Goal: Task Accomplishment & Management: Manage account settings

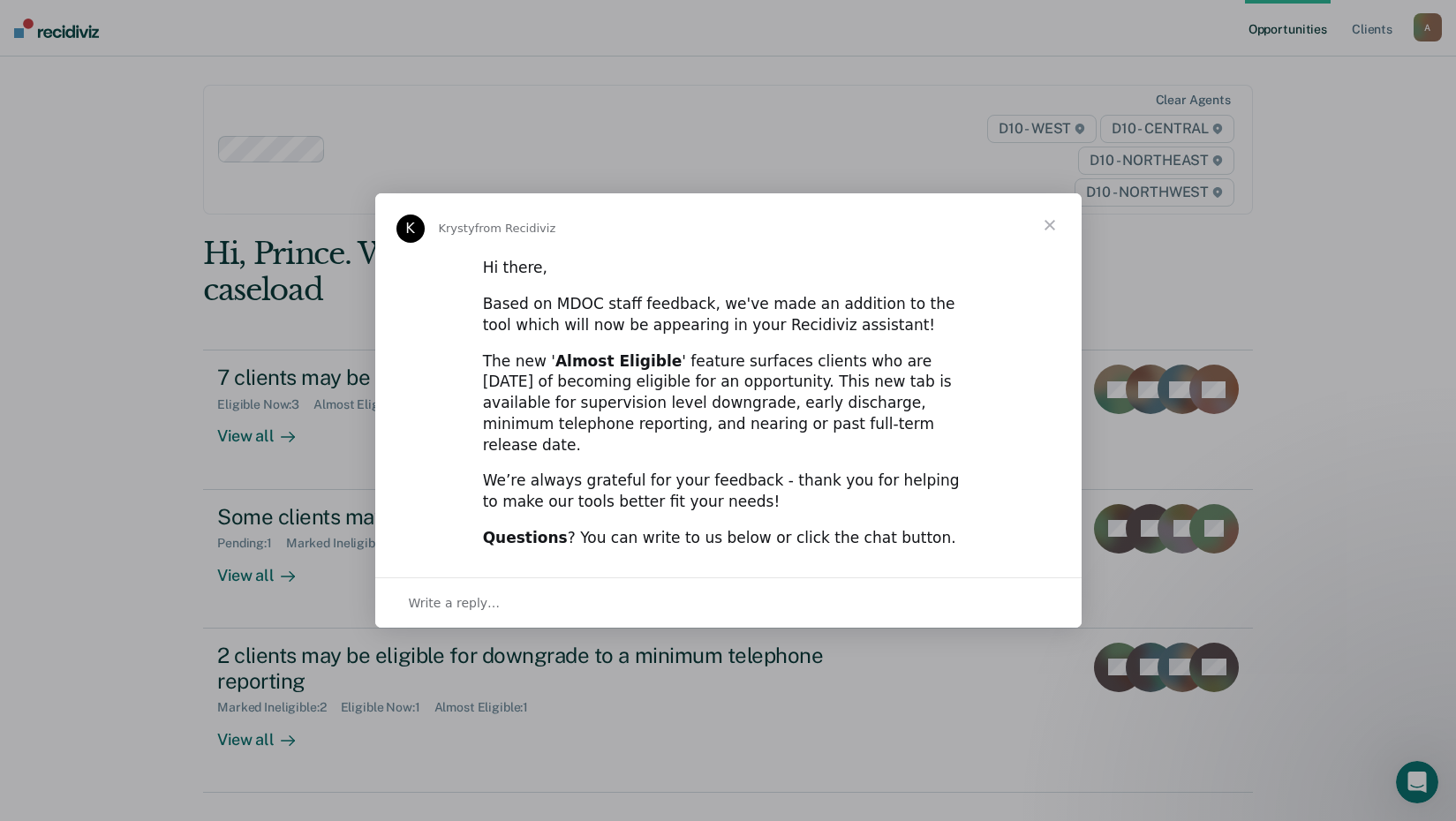
click at [1043, 240] on span "Close" at bounding box center [1049, 224] width 63 height 63
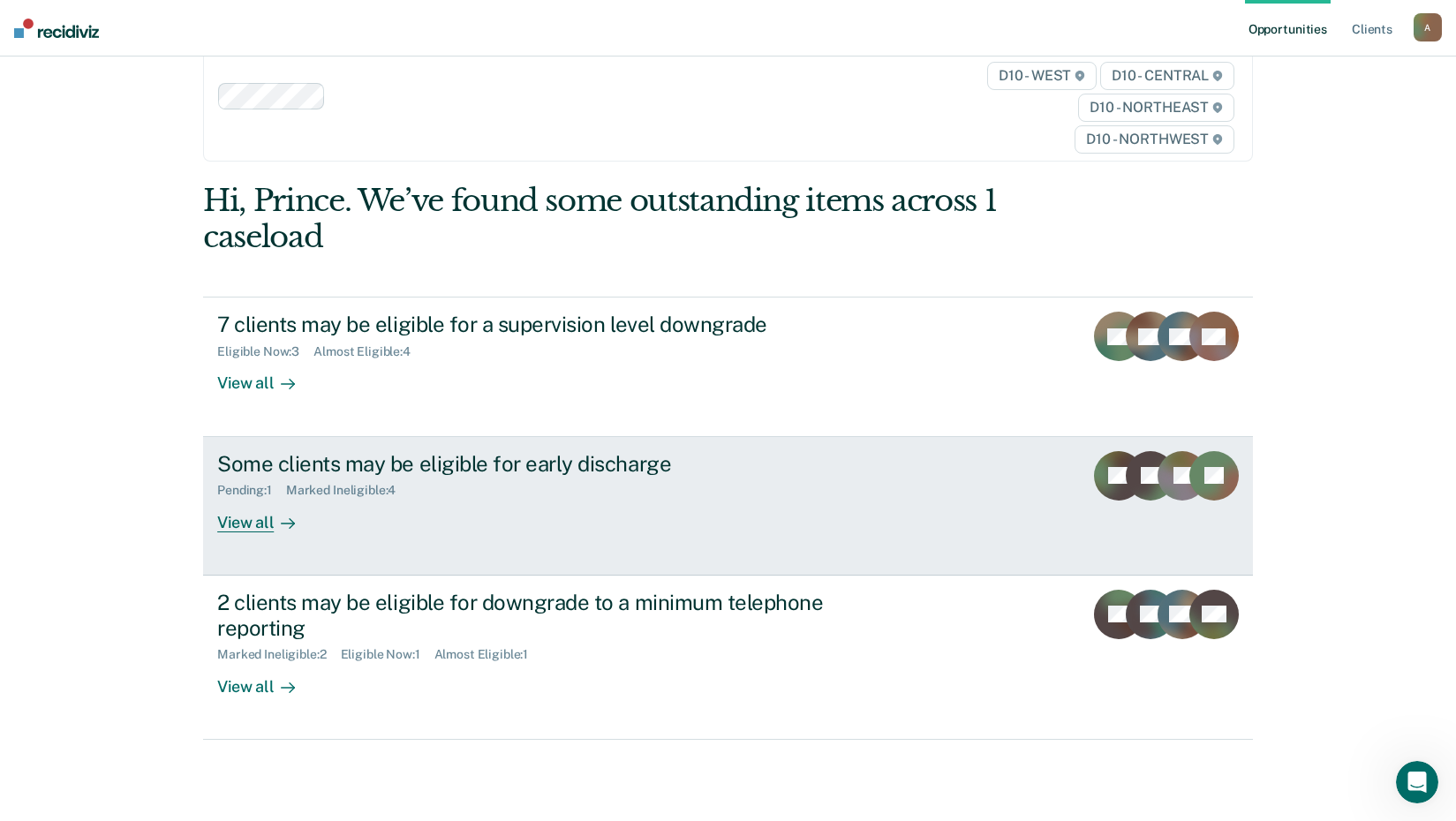
scroll to position [80, 0]
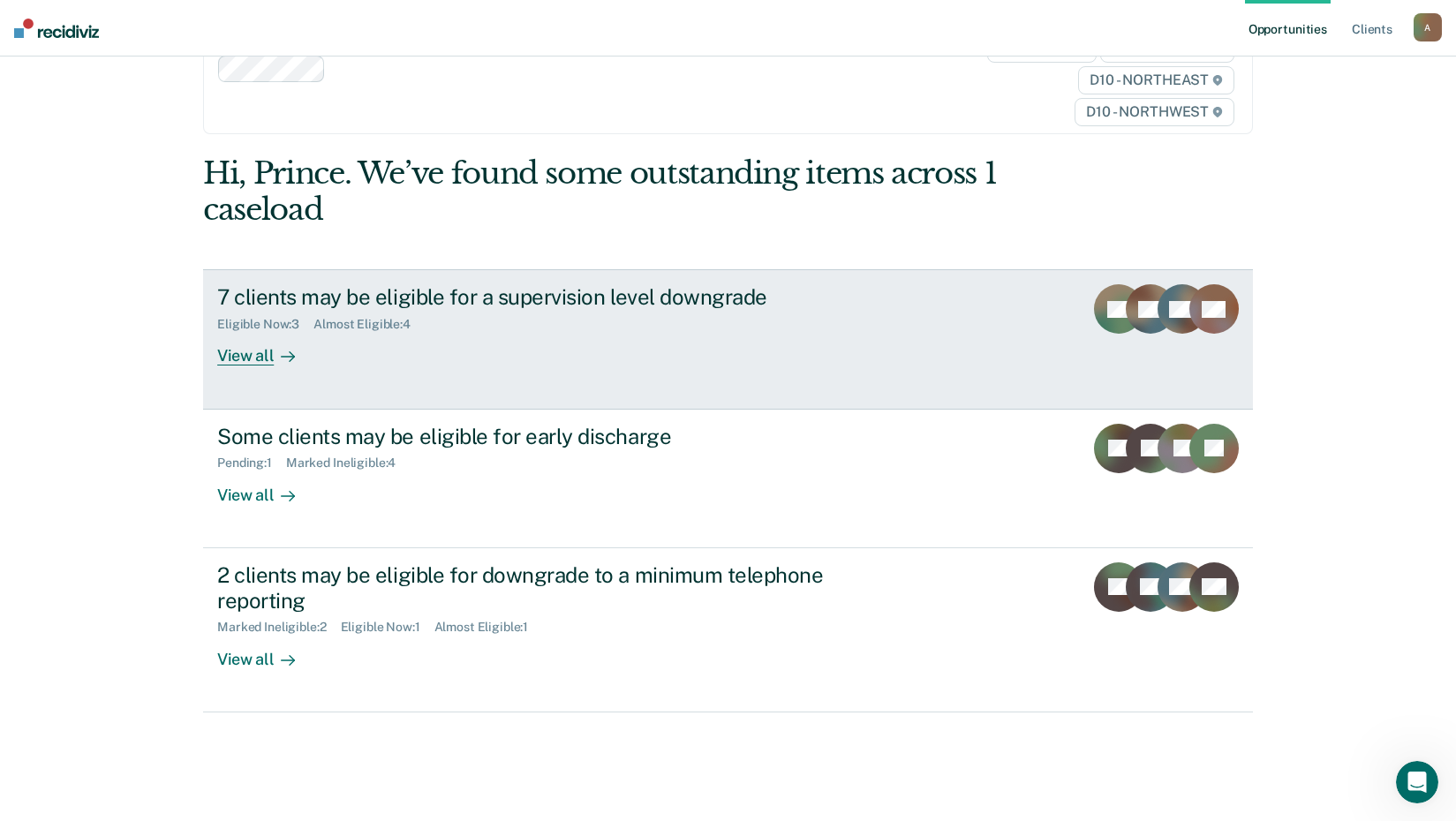
click at [256, 359] on div "View all" at bounding box center [266, 348] width 98 height 34
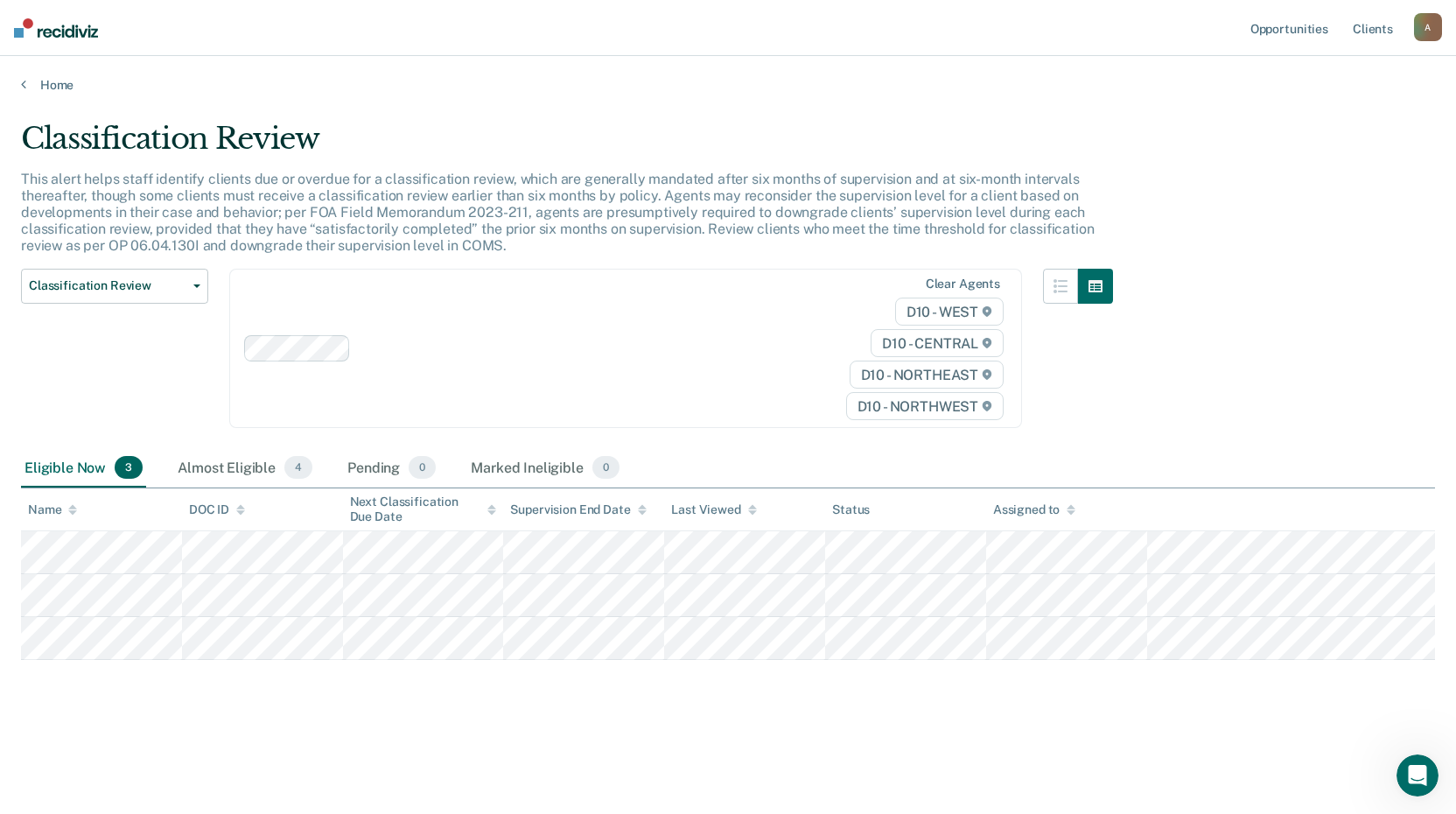
click at [19, 83] on div "Home" at bounding box center [728, 74] width 1456 height 37
click at [26, 83] on link "Home" at bounding box center [728, 85] width 1414 height 15
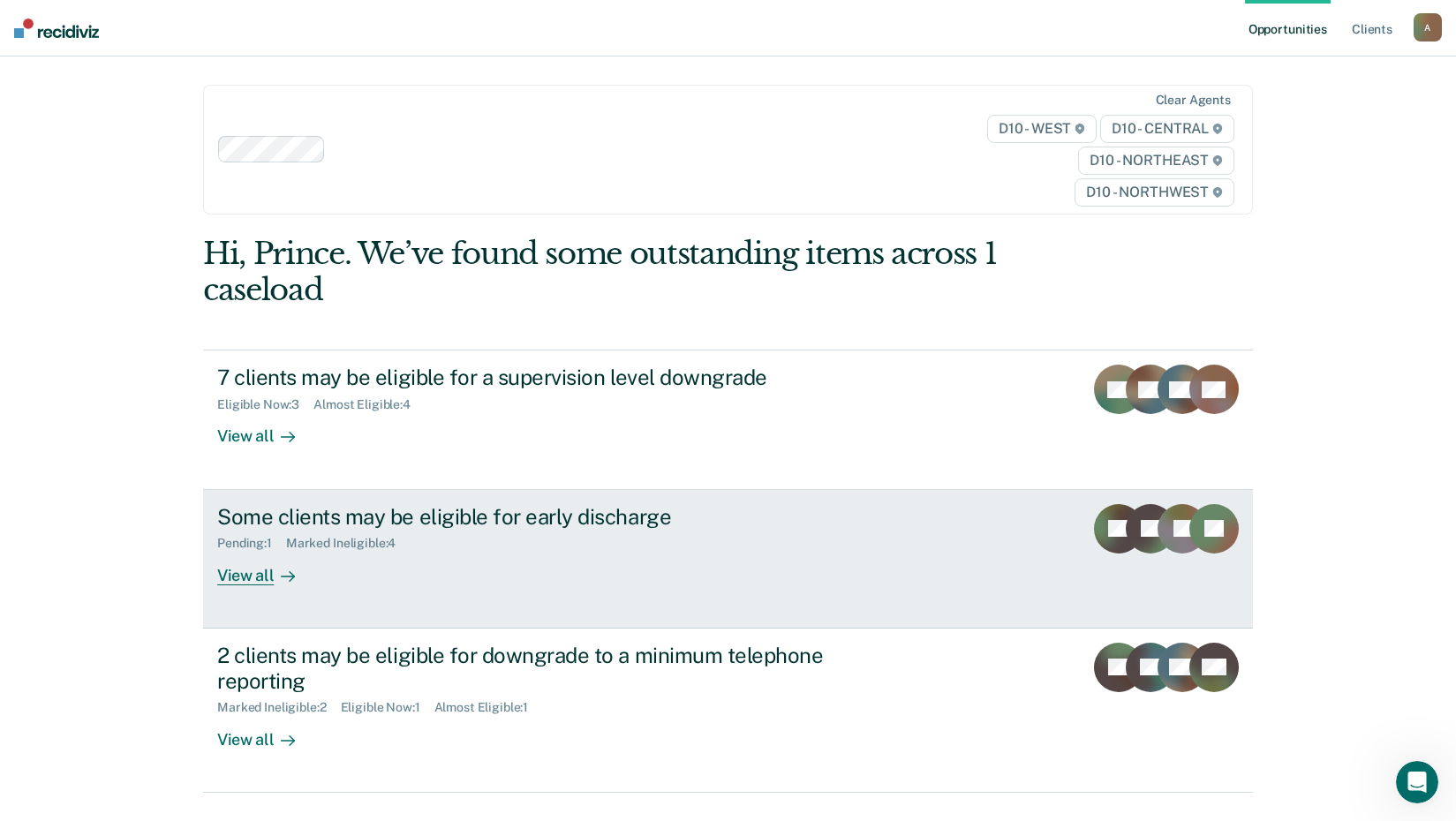
click at [274, 582] on div at bounding box center [285, 574] width 21 height 20
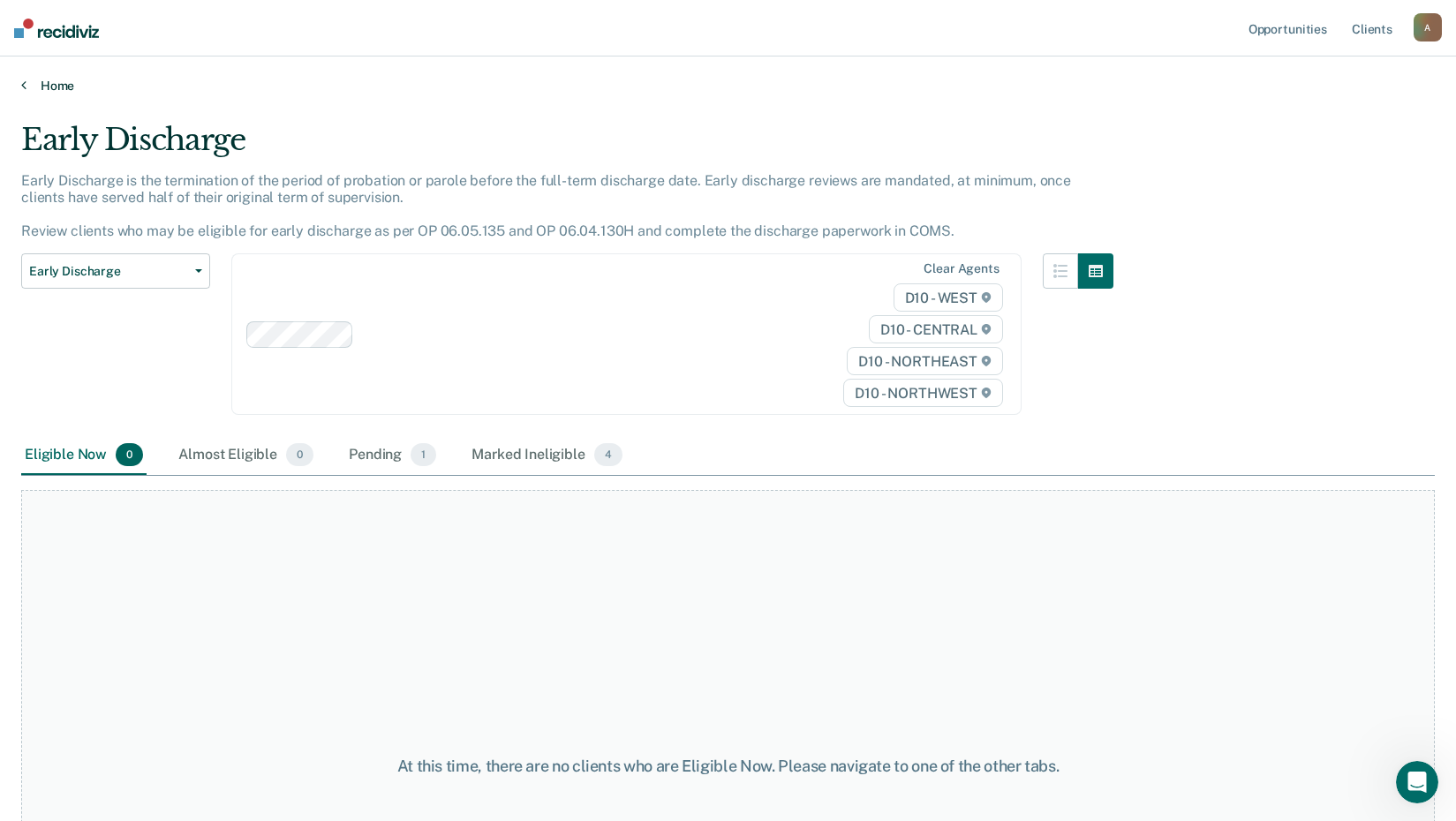
click at [23, 91] on icon at bounding box center [23, 85] width 5 height 14
click at [21, 82] on icon at bounding box center [23, 85] width 5 height 14
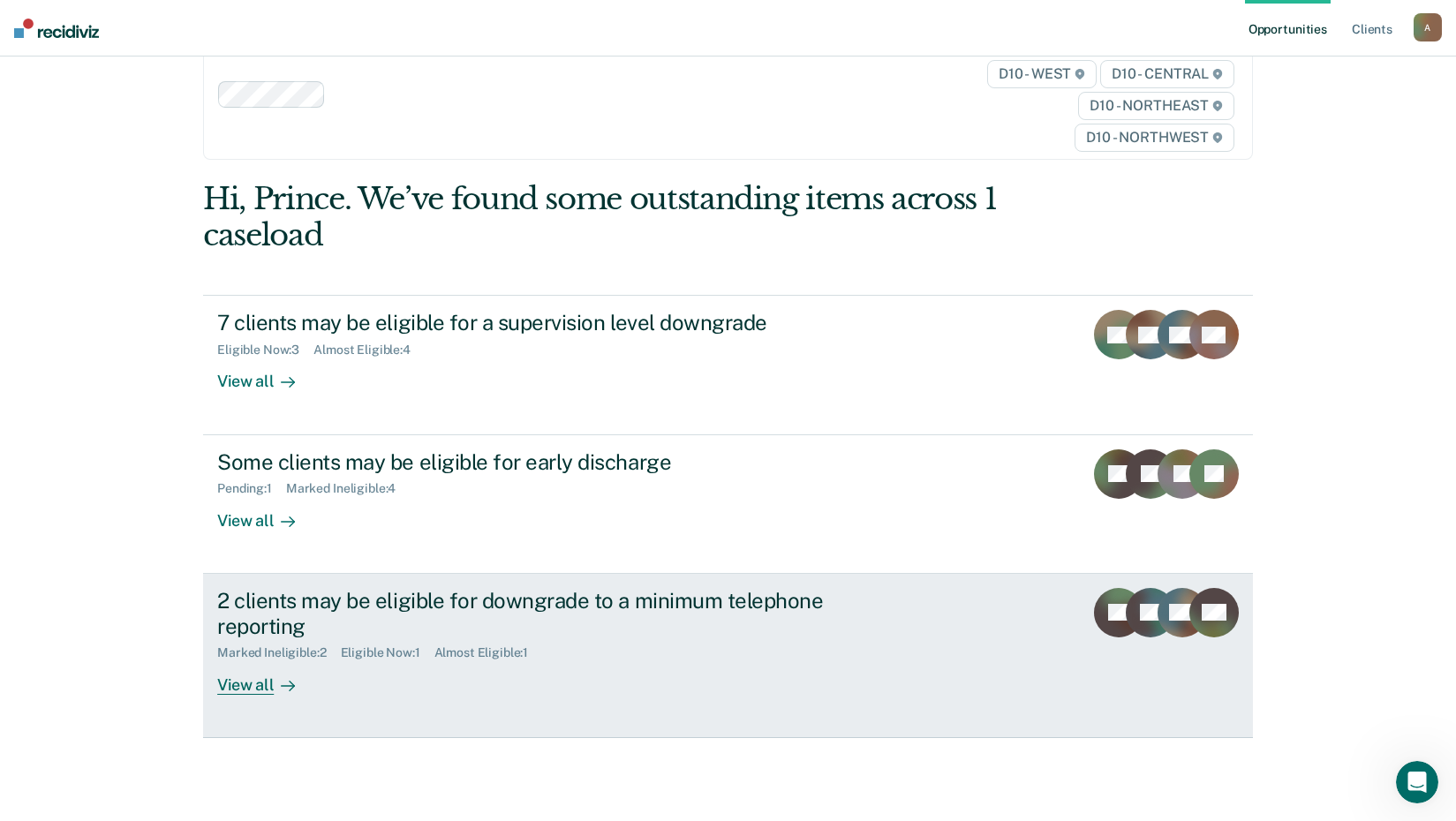
scroll to position [80, 0]
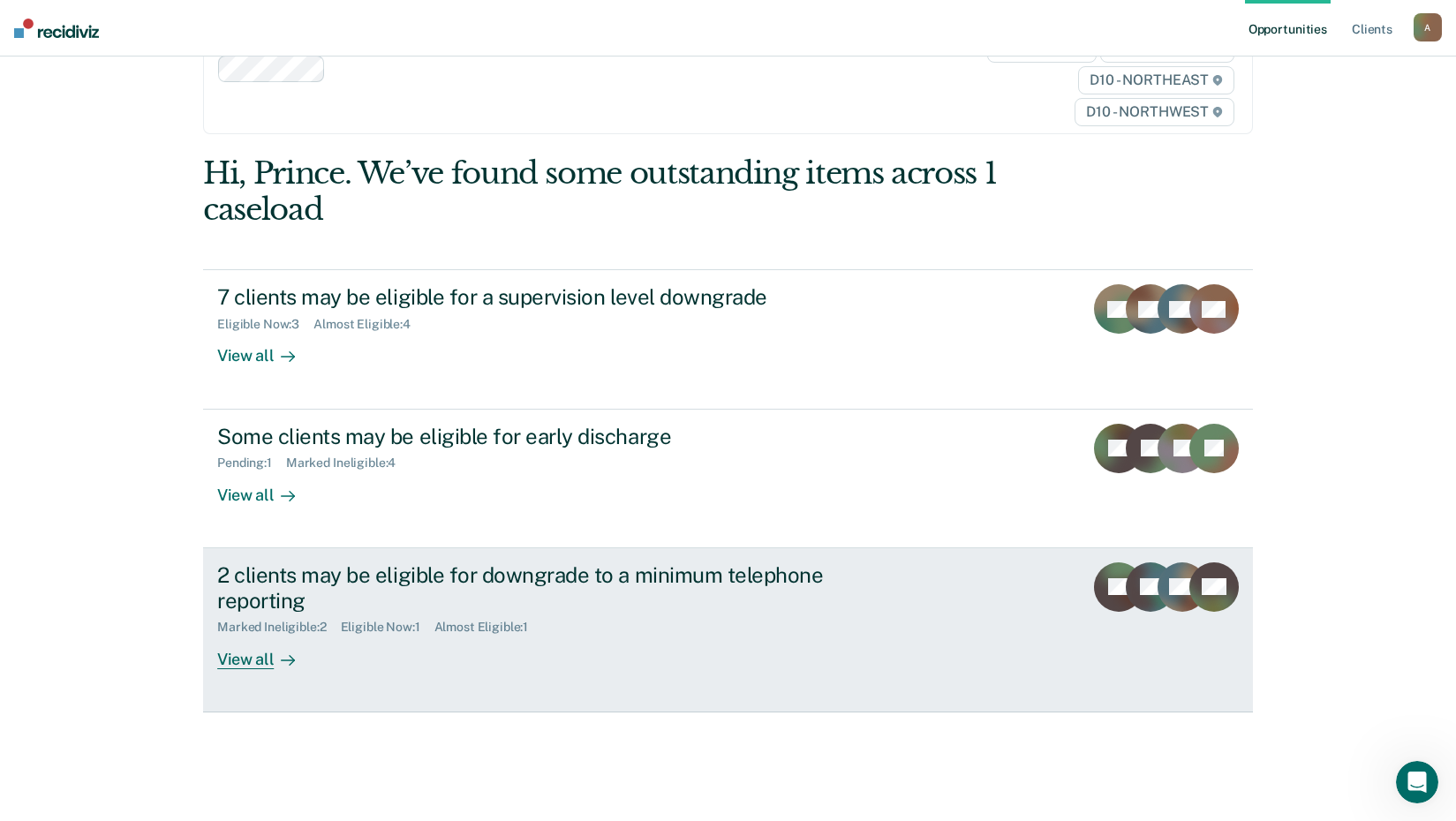
click at [256, 666] on div "View all" at bounding box center [266, 651] width 98 height 34
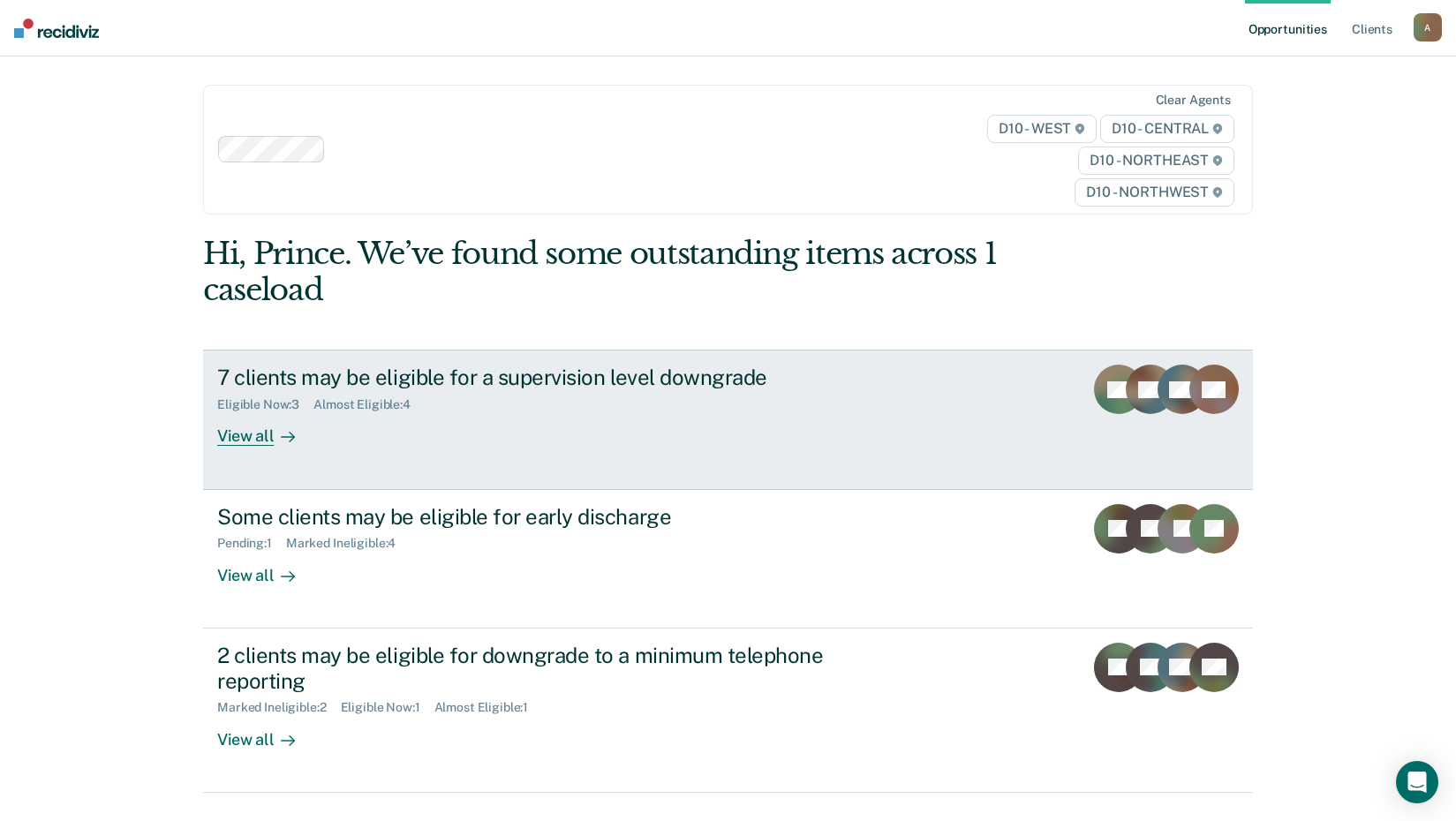
click at [263, 446] on div "View all" at bounding box center [266, 429] width 98 height 34
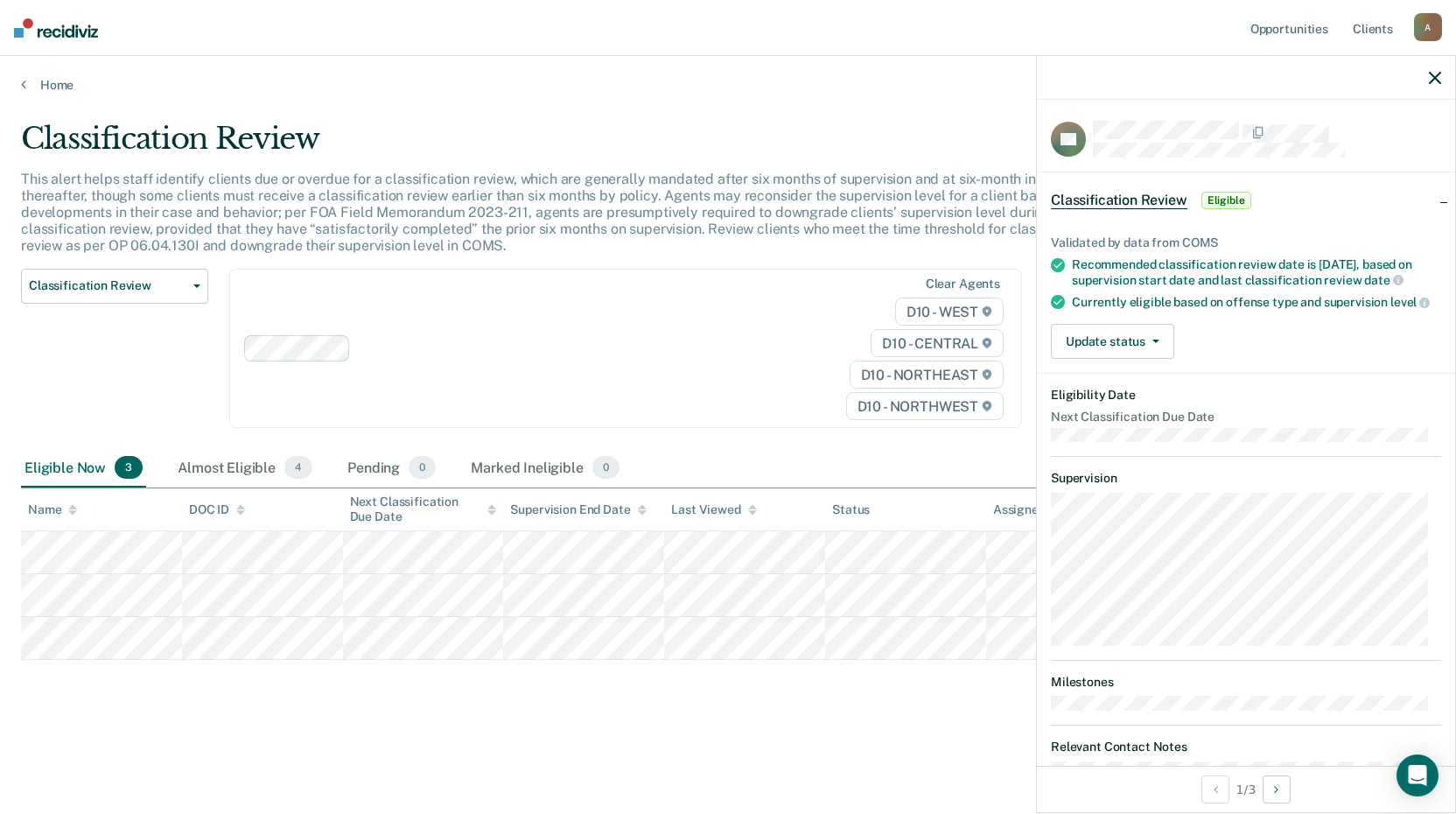
scroll to position [58, 0]
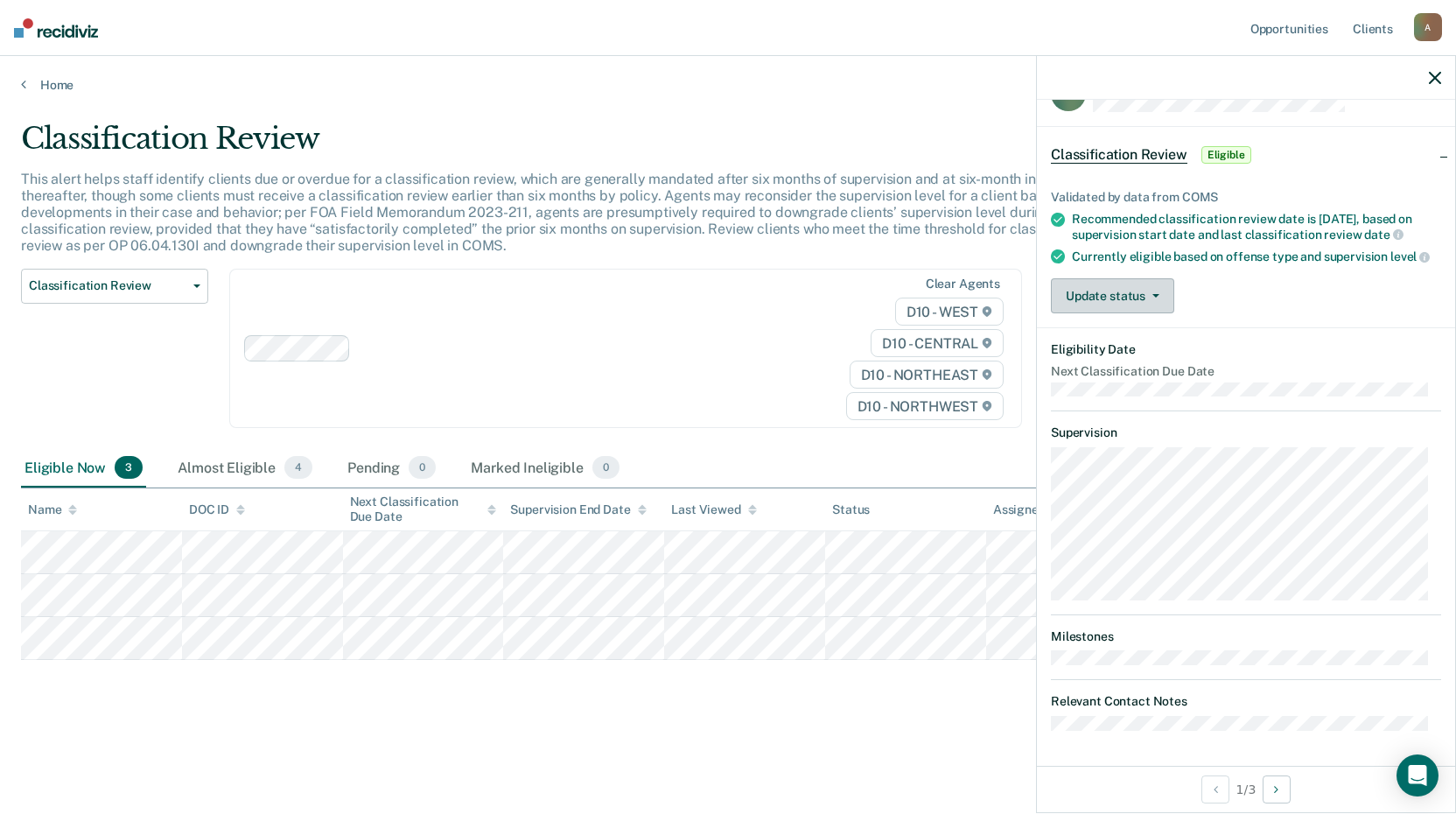
click at [1131, 304] on button "Update status" at bounding box center [1113, 296] width 124 height 35
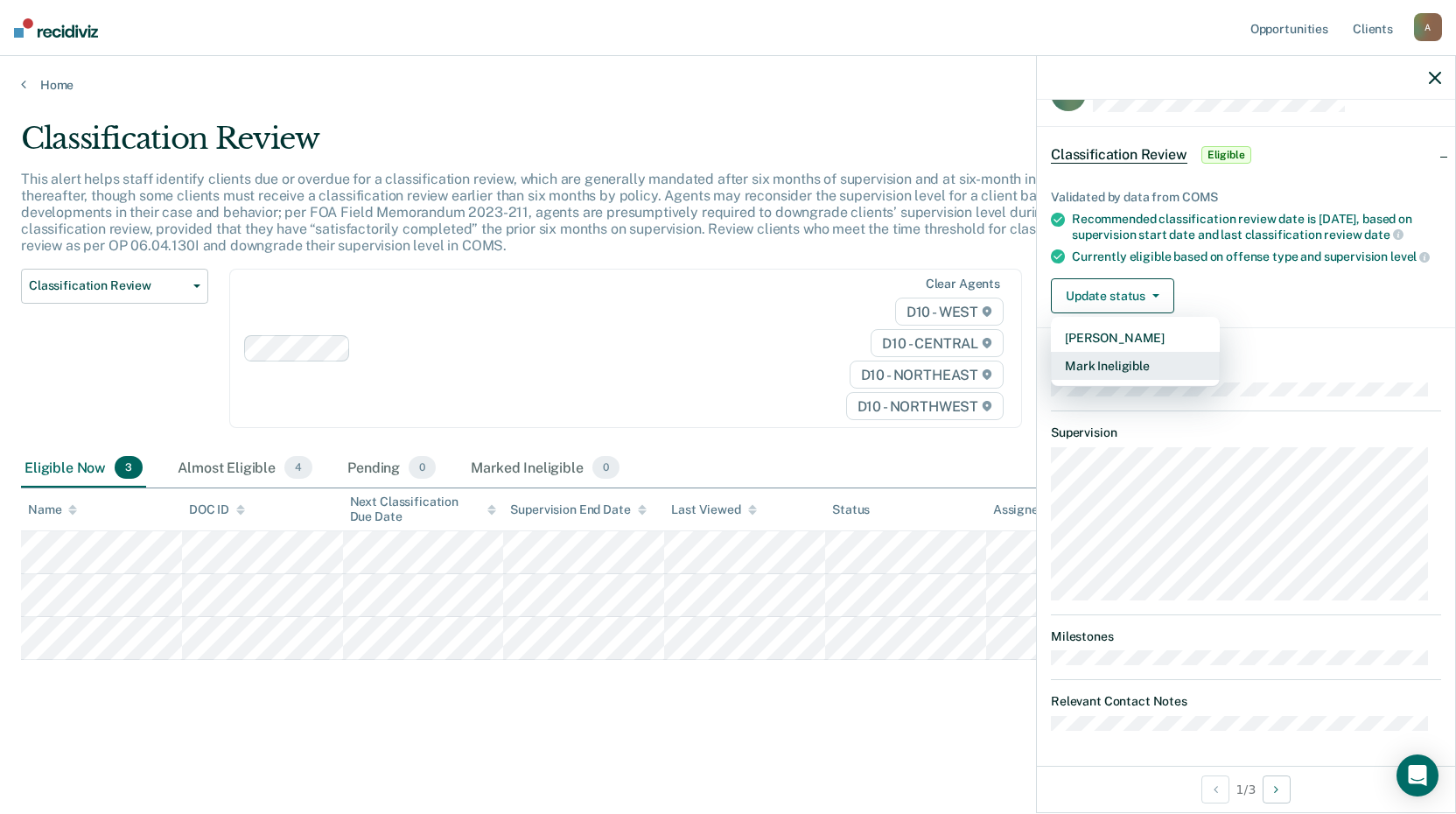
click at [1116, 371] on button "Mark Ineligible" at bounding box center [1135, 365] width 169 height 28
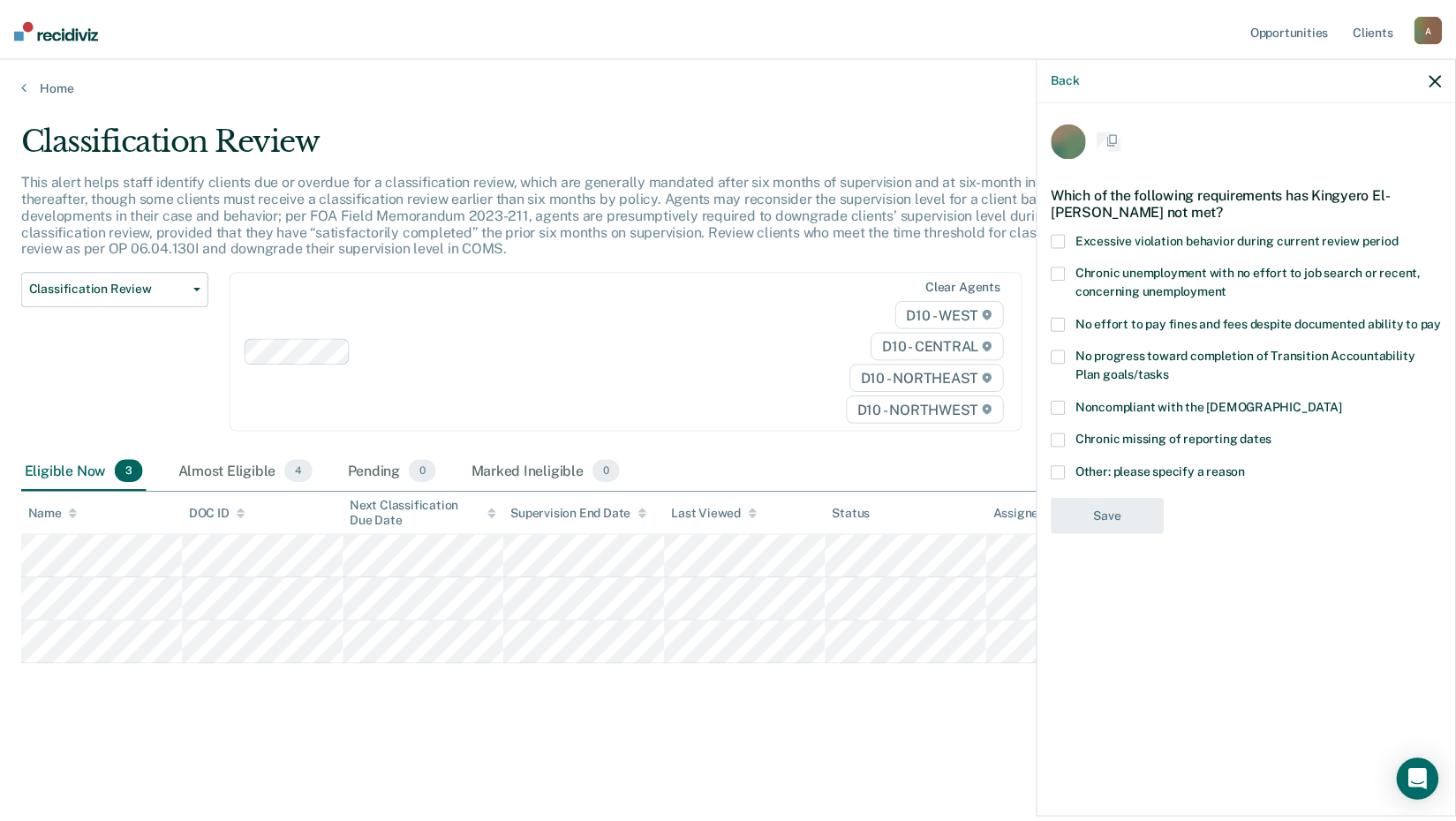
scroll to position [0, 0]
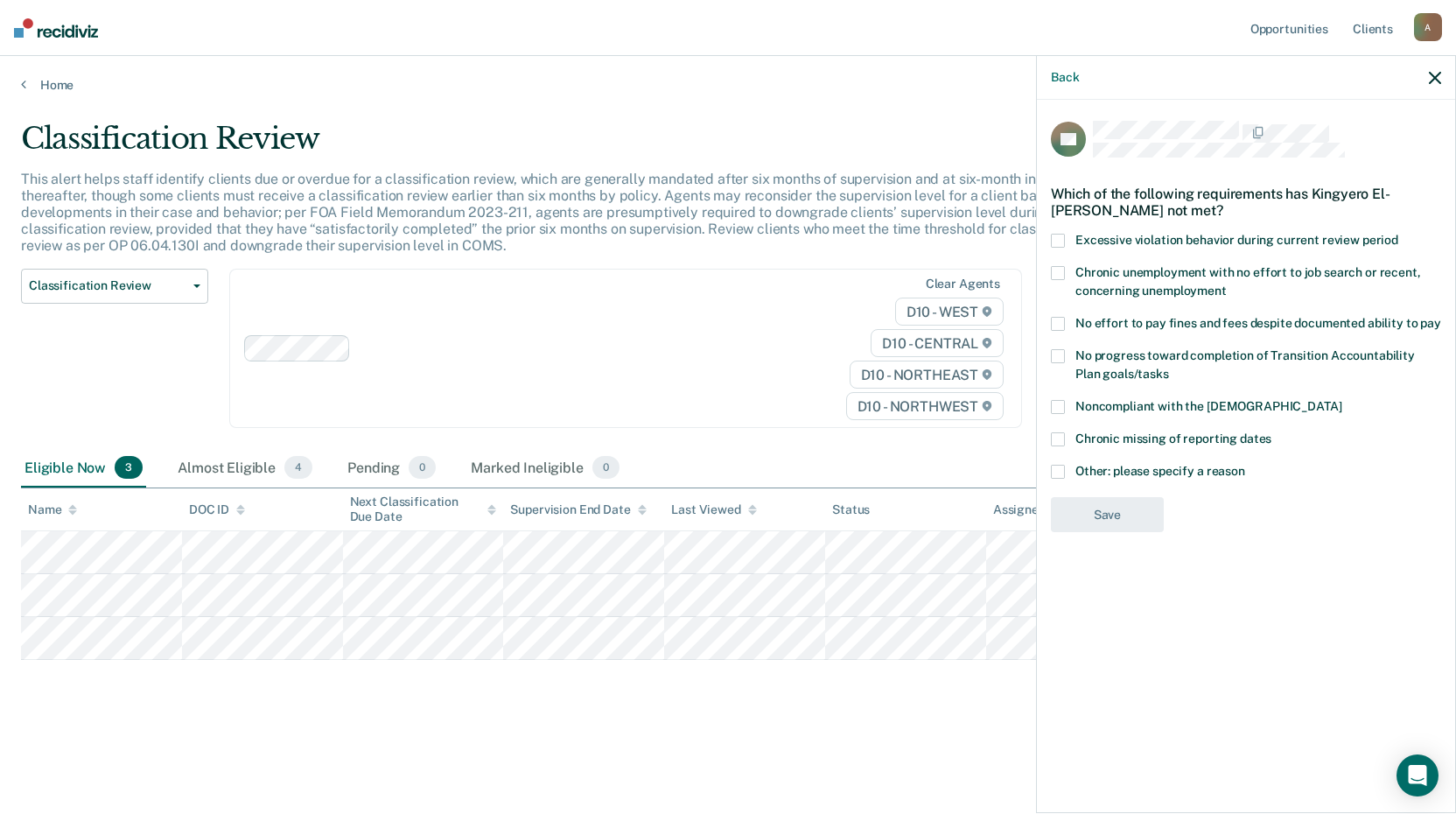
click at [1063, 472] on span at bounding box center [1058, 472] width 14 height 14
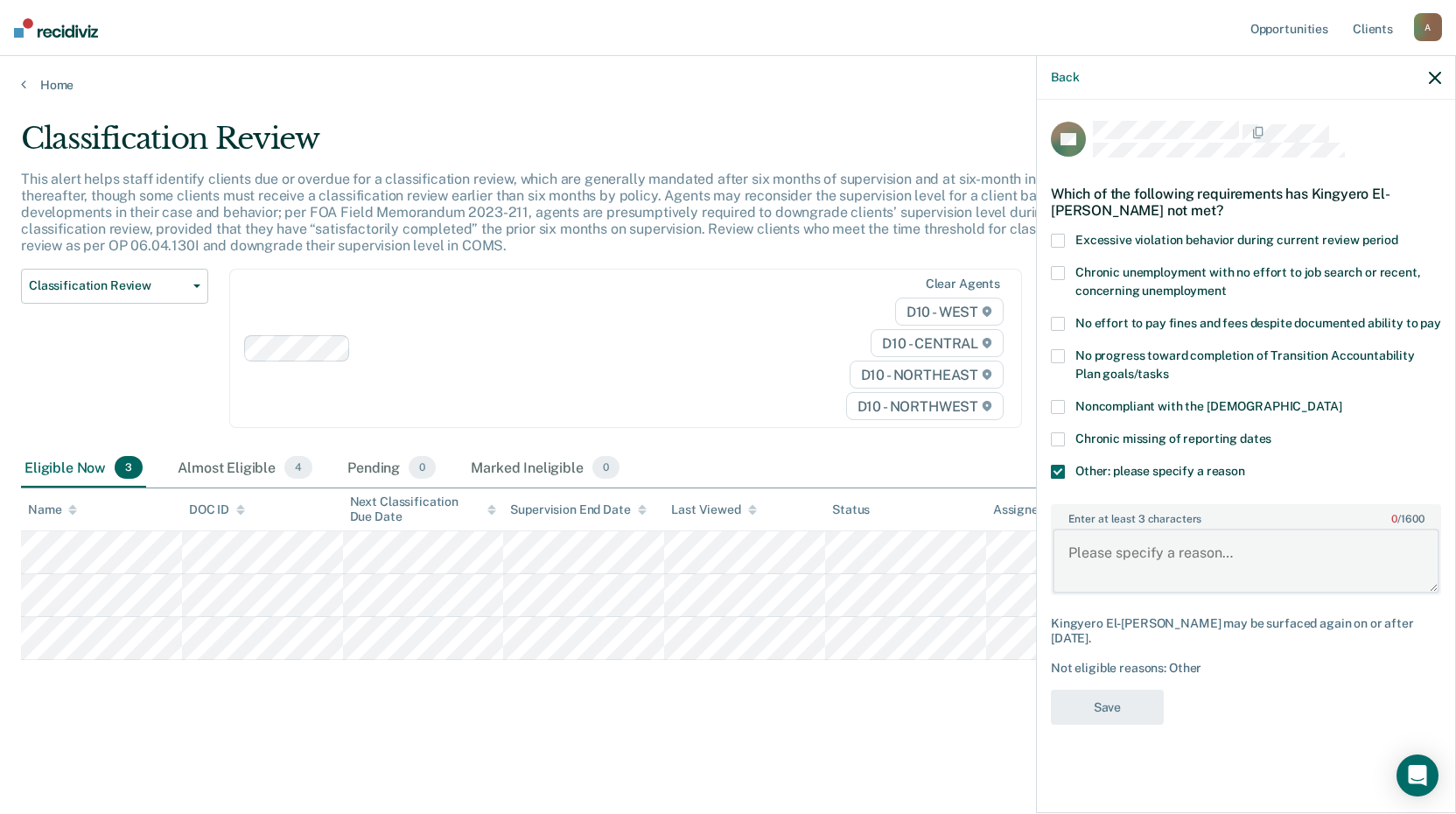
click at [1105, 560] on textarea "Enter at least 3 characters 0 / 1600" at bounding box center [1246, 561] width 387 height 65
type textarea "Recently extended for failure to complete treatment"
click at [1123, 699] on button "Save" at bounding box center [1107, 707] width 113 height 36
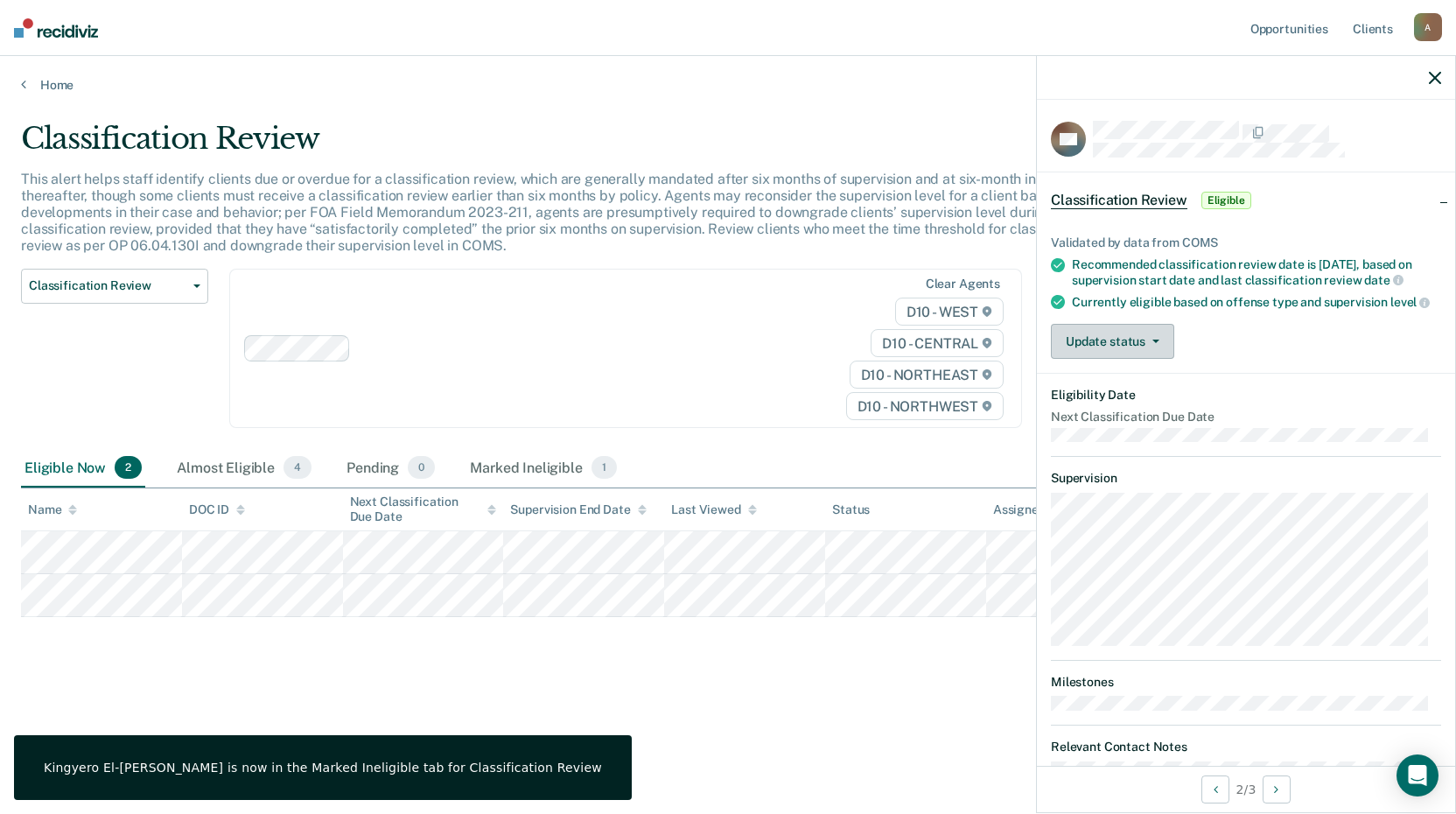
click at [1079, 359] on button "Update status" at bounding box center [1113, 341] width 124 height 35
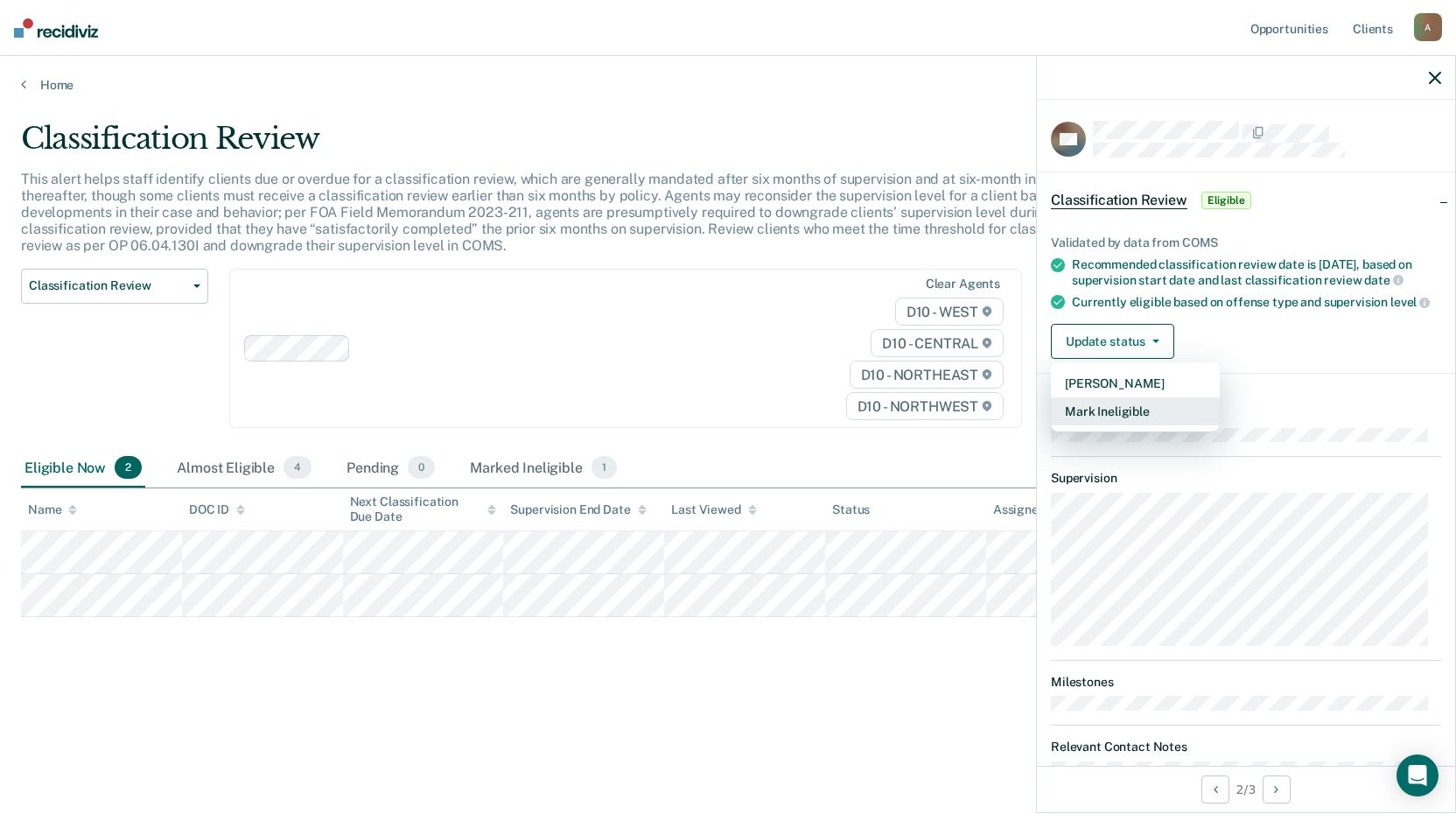
click at [1094, 425] on button "Mark Ineligible" at bounding box center [1135, 411] width 169 height 28
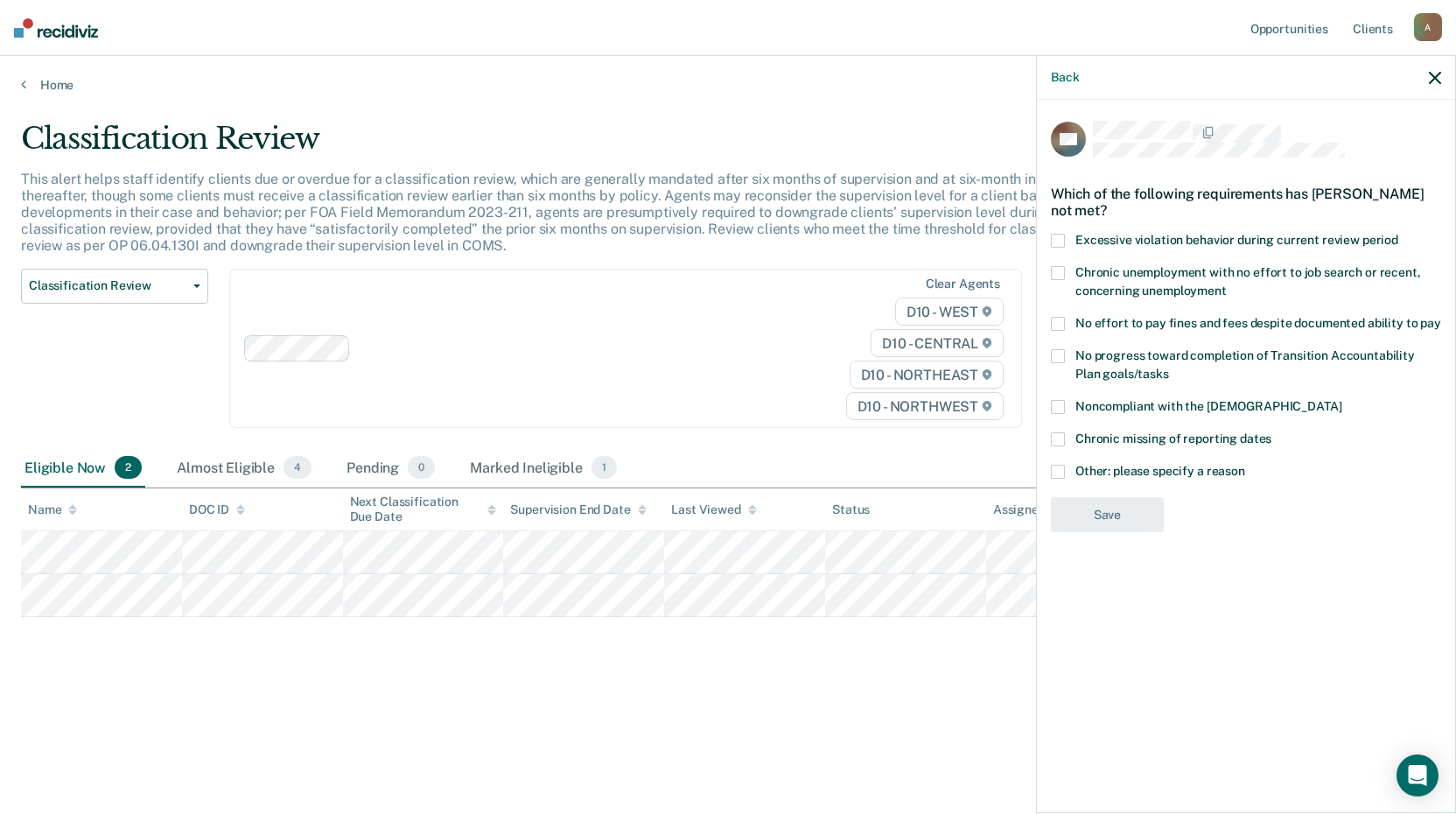
click at [1061, 470] on span at bounding box center [1058, 472] width 14 height 14
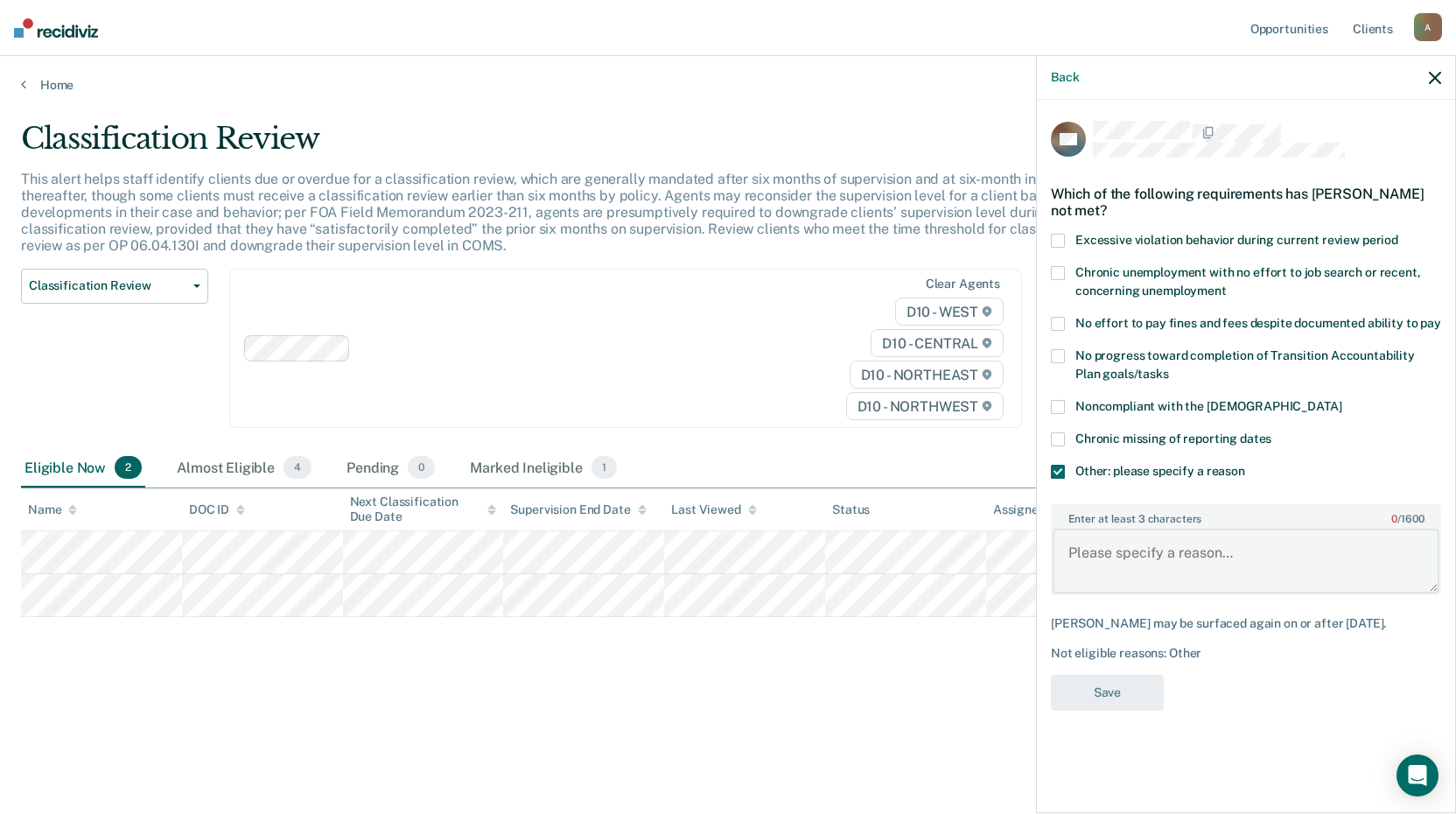
click at [1079, 561] on textarea "Enter at least 3 characters 0 / 1600" at bounding box center [1246, 561] width 387 height 65
type textarea "Alcohol related conviction"
click at [1120, 682] on button "Save" at bounding box center [1107, 692] width 113 height 36
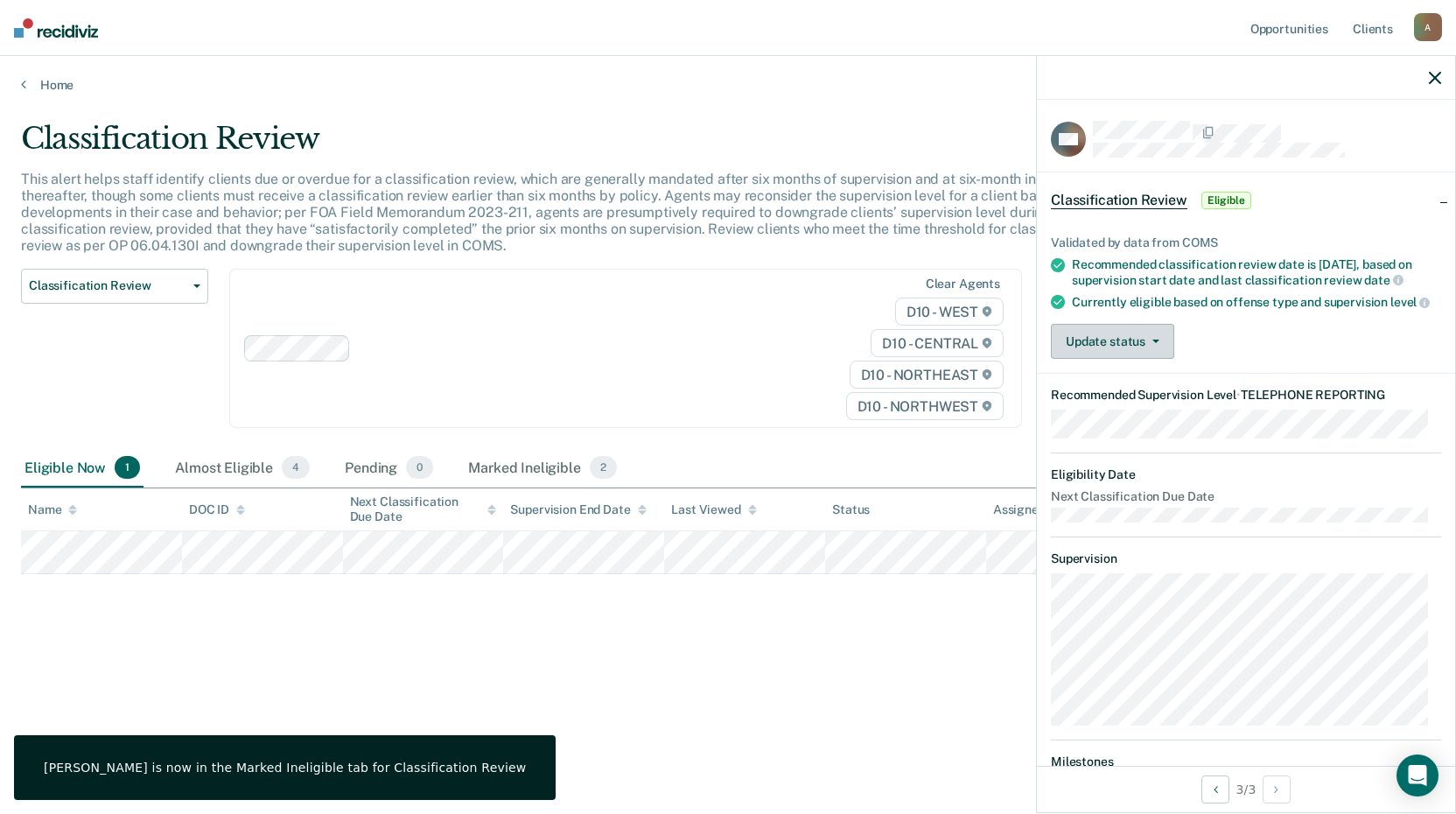
click at [1135, 354] on button "Update status" at bounding box center [1113, 341] width 124 height 35
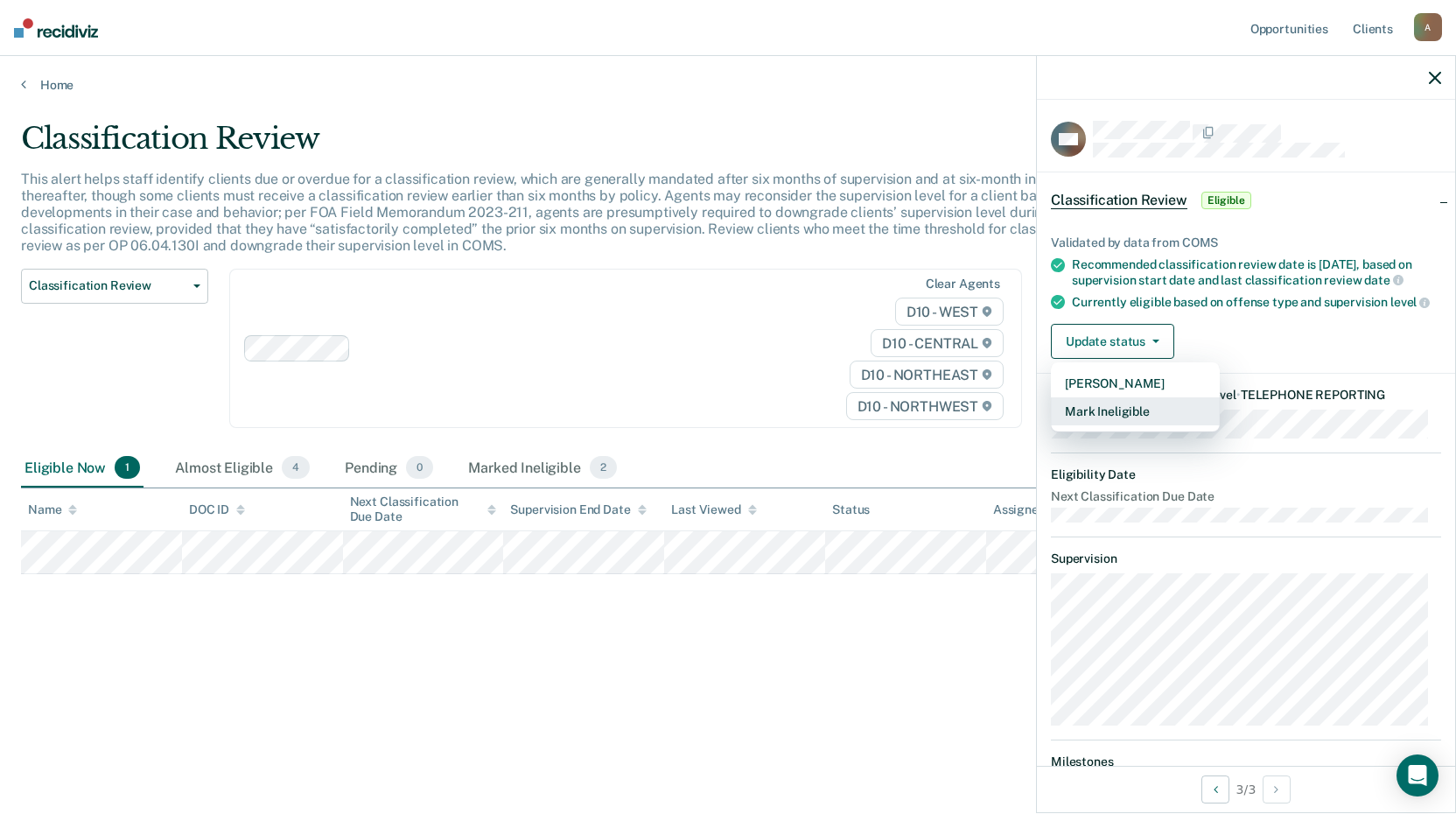
click at [1110, 425] on button "Mark Ineligible" at bounding box center [1135, 411] width 169 height 28
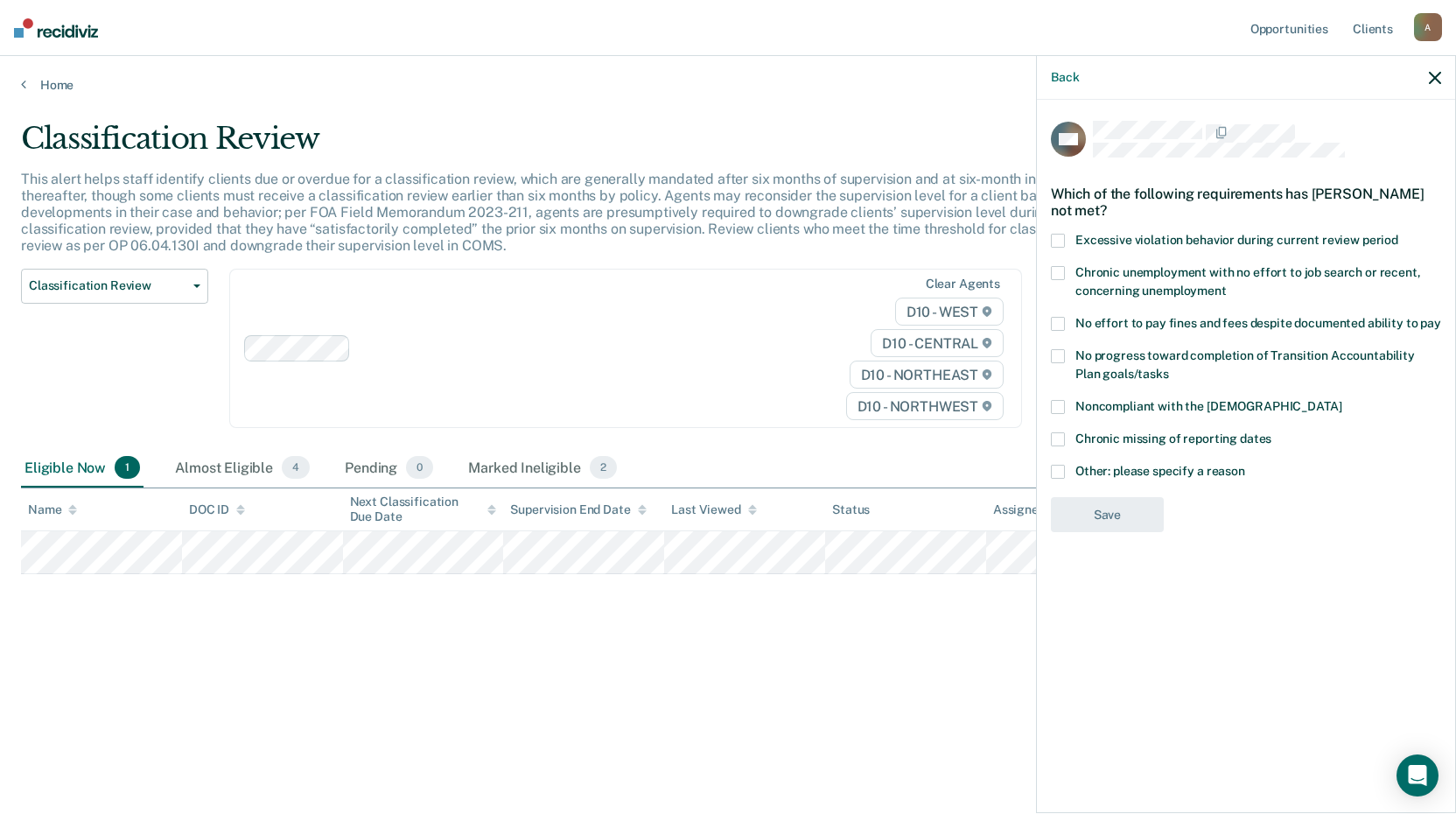
click at [1059, 471] on span at bounding box center [1058, 472] width 14 height 14
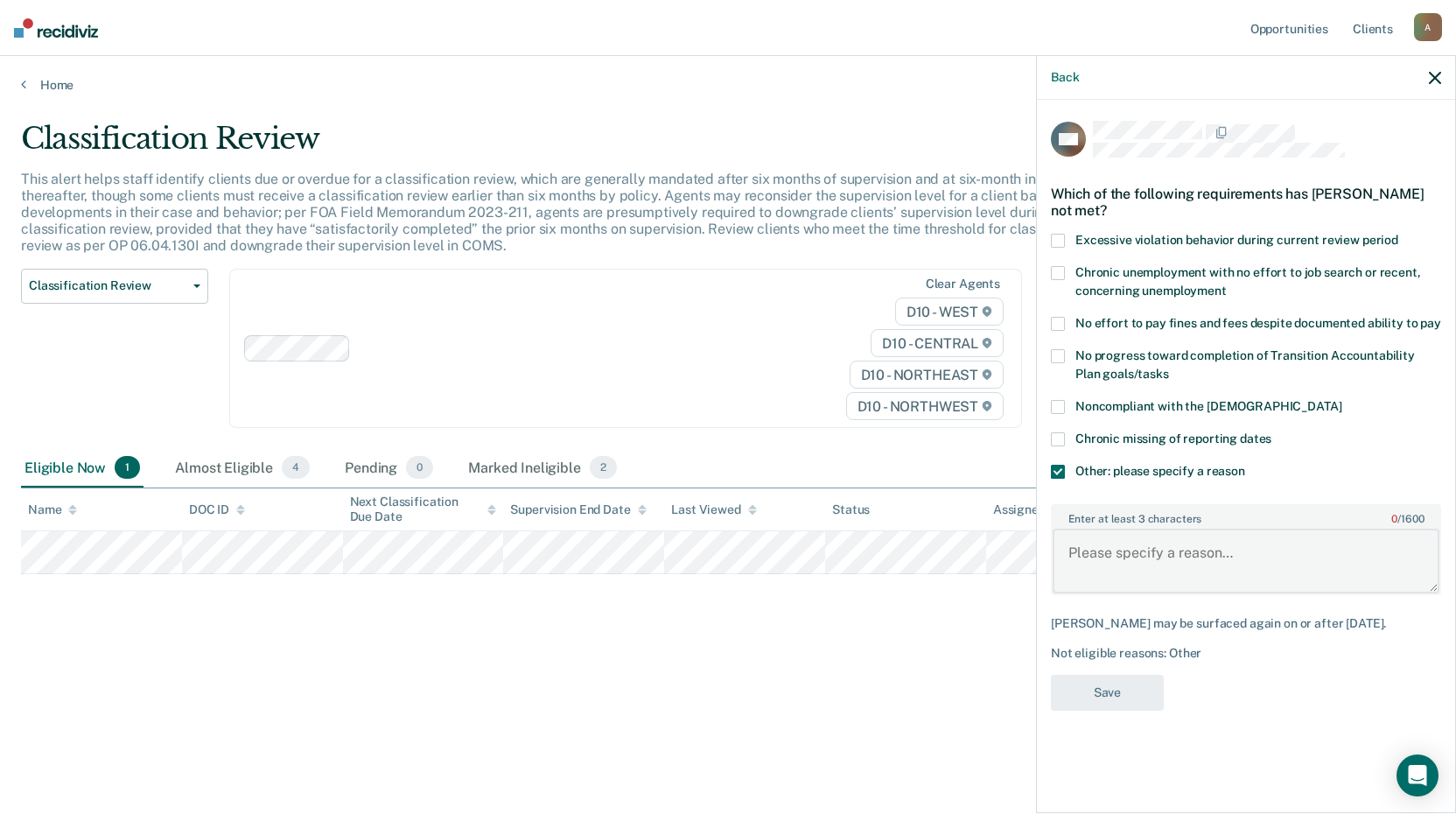
click at [1081, 545] on textarea "Enter at least 3 characters 0 / 1600" at bounding box center [1246, 561] width 387 height 65
type textarea "w"
type textarea "Will be eligible at his next classification review."
click at [1121, 691] on button "Save" at bounding box center [1107, 692] width 113 height 36
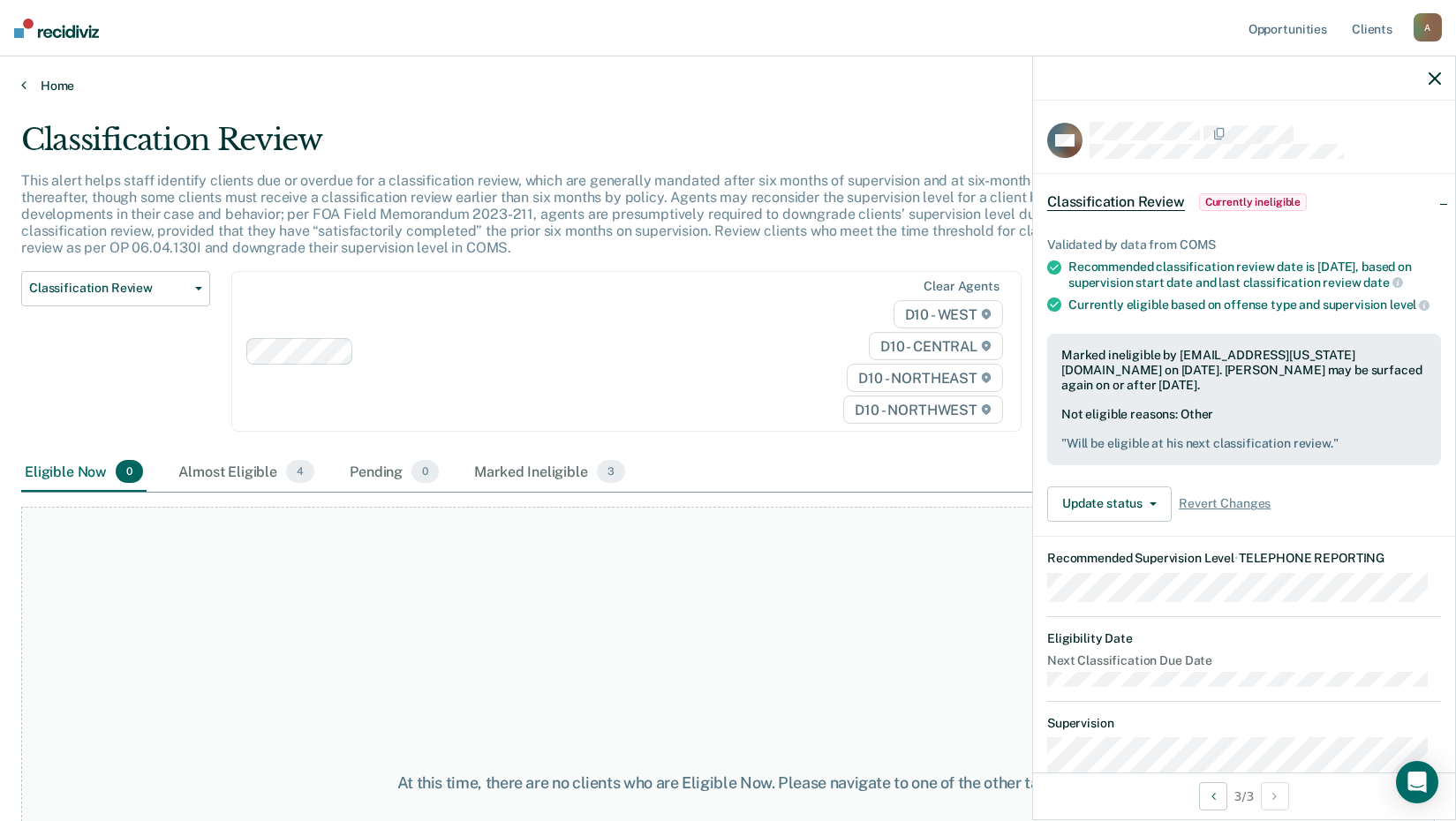
click at [22, 86] on icon at bounding box center [23, 85] width 5 height 14
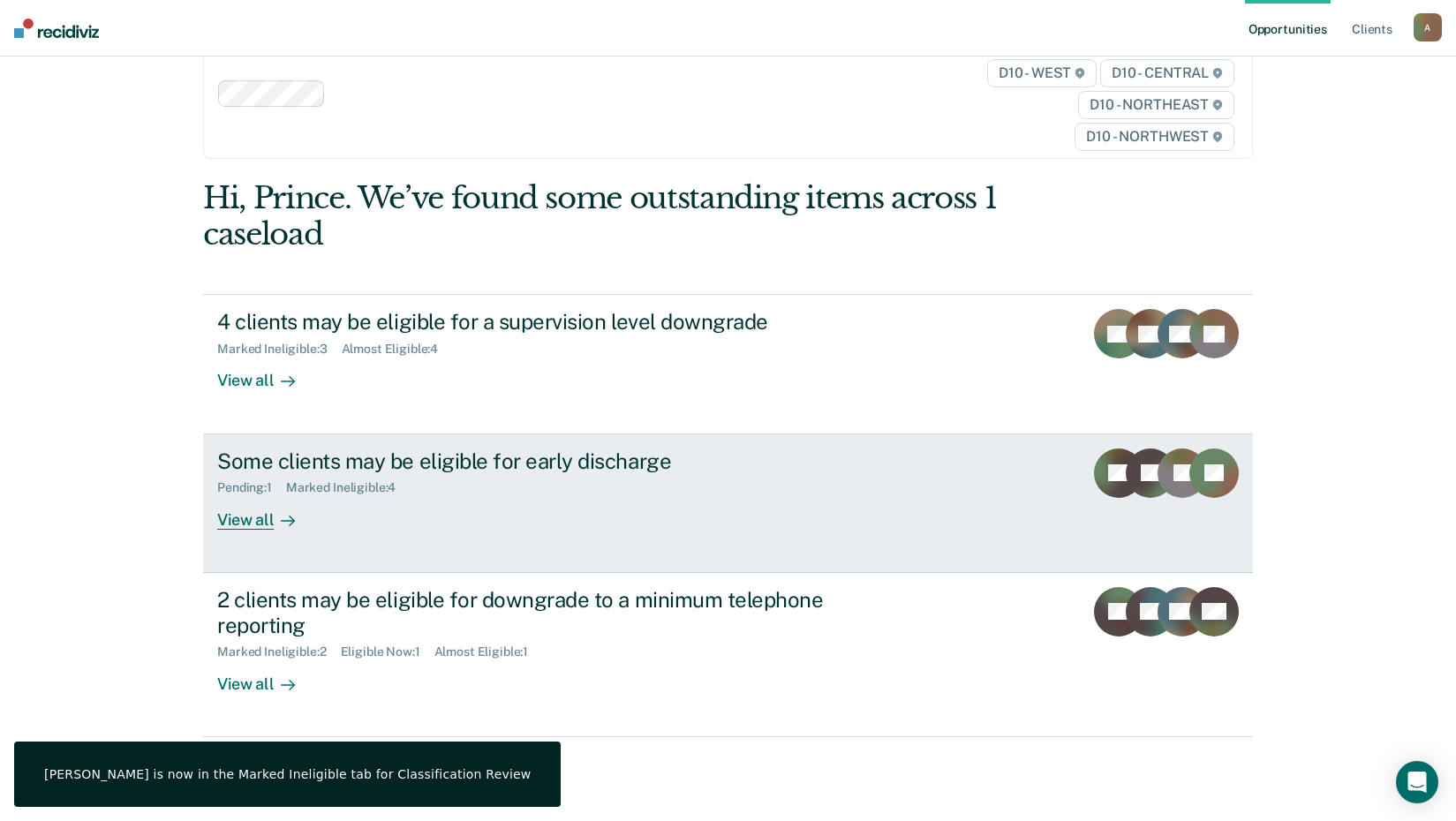
scroll to position [80, 0]
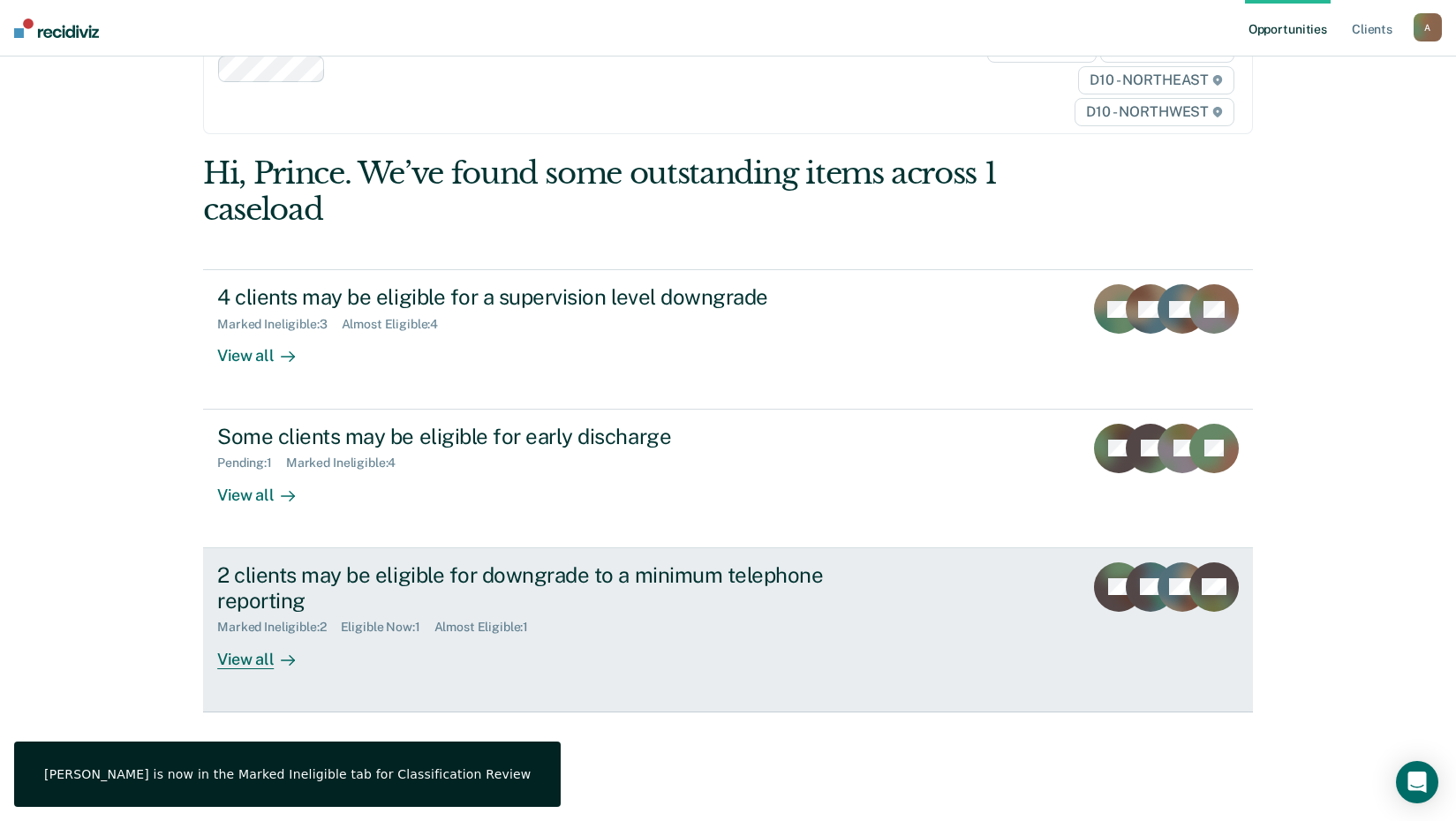
click at [281, 658] on icon at bounding box center [288, 660] width 14 height 14
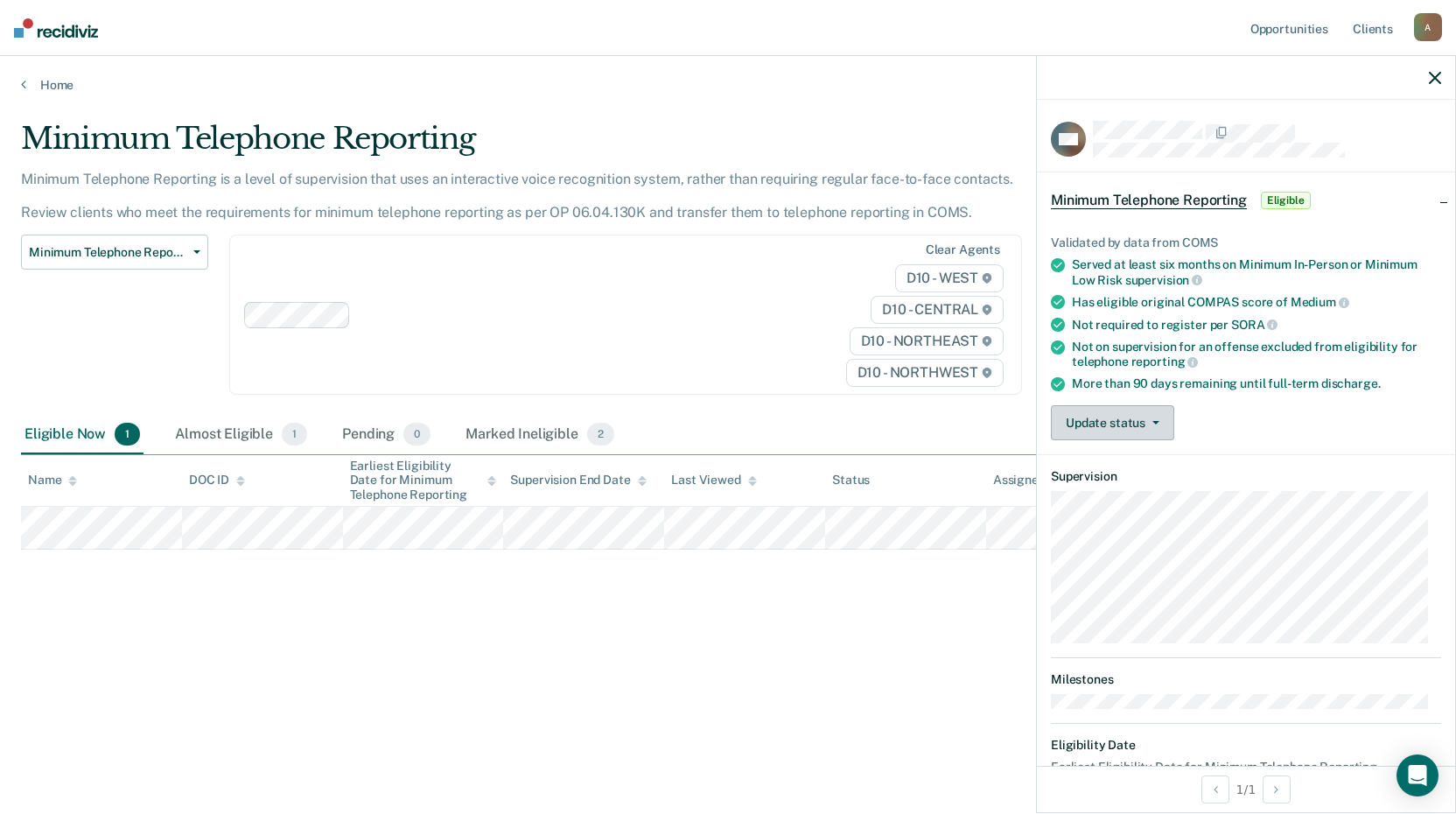
click at [1102, 422] on button "Update status" at bounding box center [1113, 422] width 124 height 35
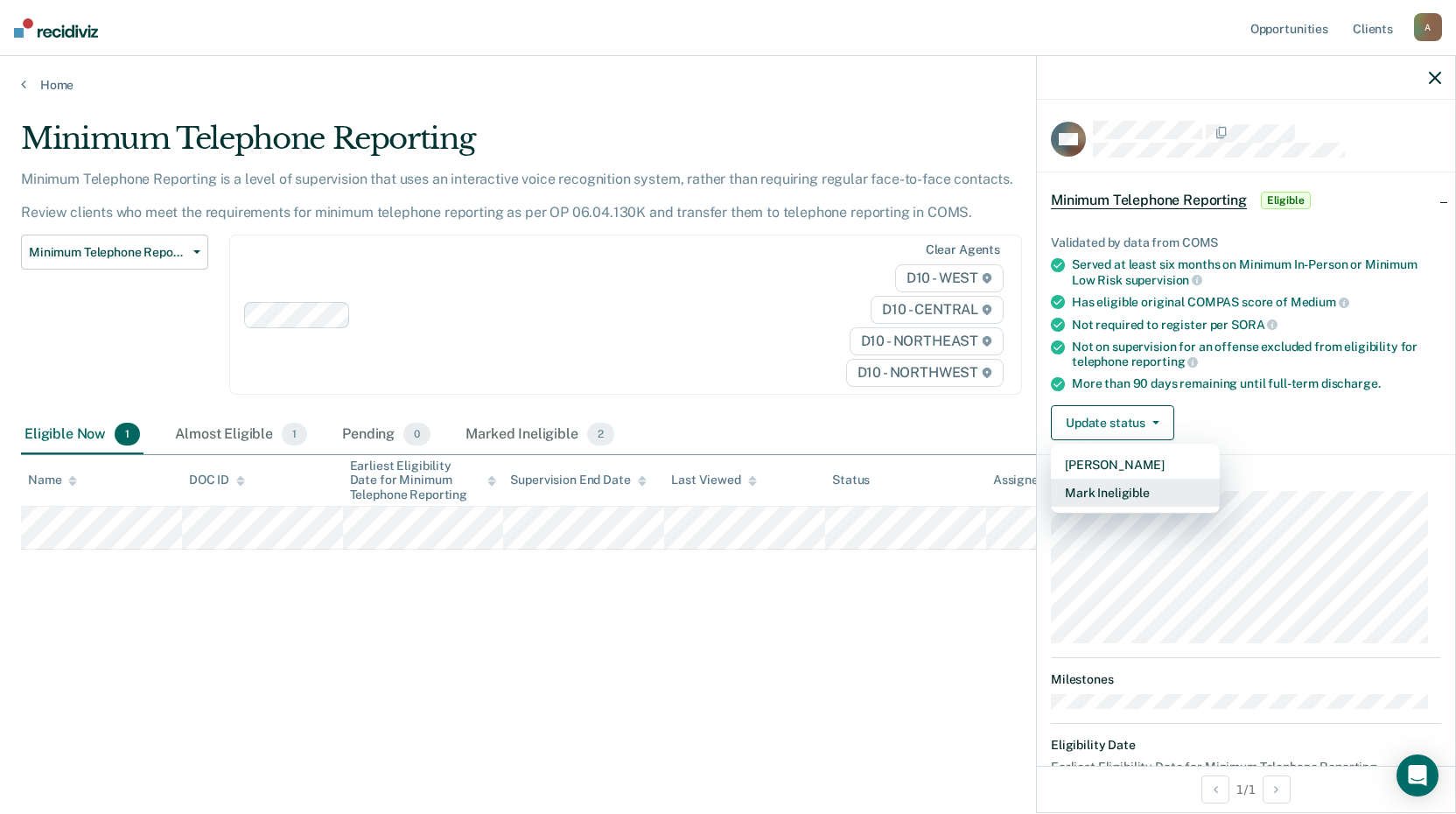
click at [1100, 491] on button "Mark Ineligible" at bounding box center [1135, 492] width 169 height 28
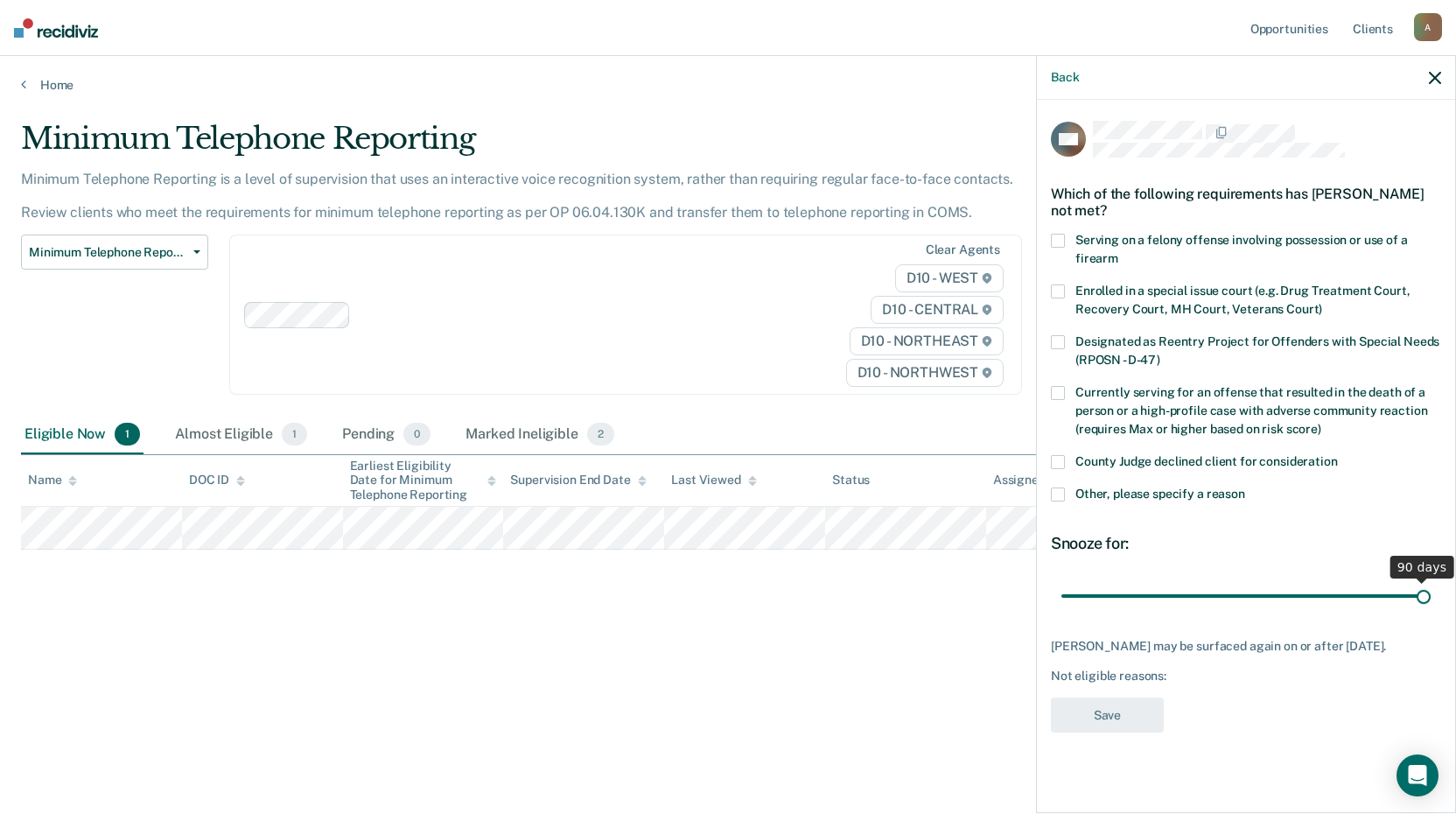
drag, startPoint x: 1186, startPoint y: 596, endPoint x: 1448, endPoint y: 600, distance: 262.0
type input "90"
click at [1431, 600] on input "range" at bounding box center [1246, 596] width 369 height 31
click at [1420, 777] on icon "Open Intercom Messenger" at bounding box center [1417, 775] width 20 height 23
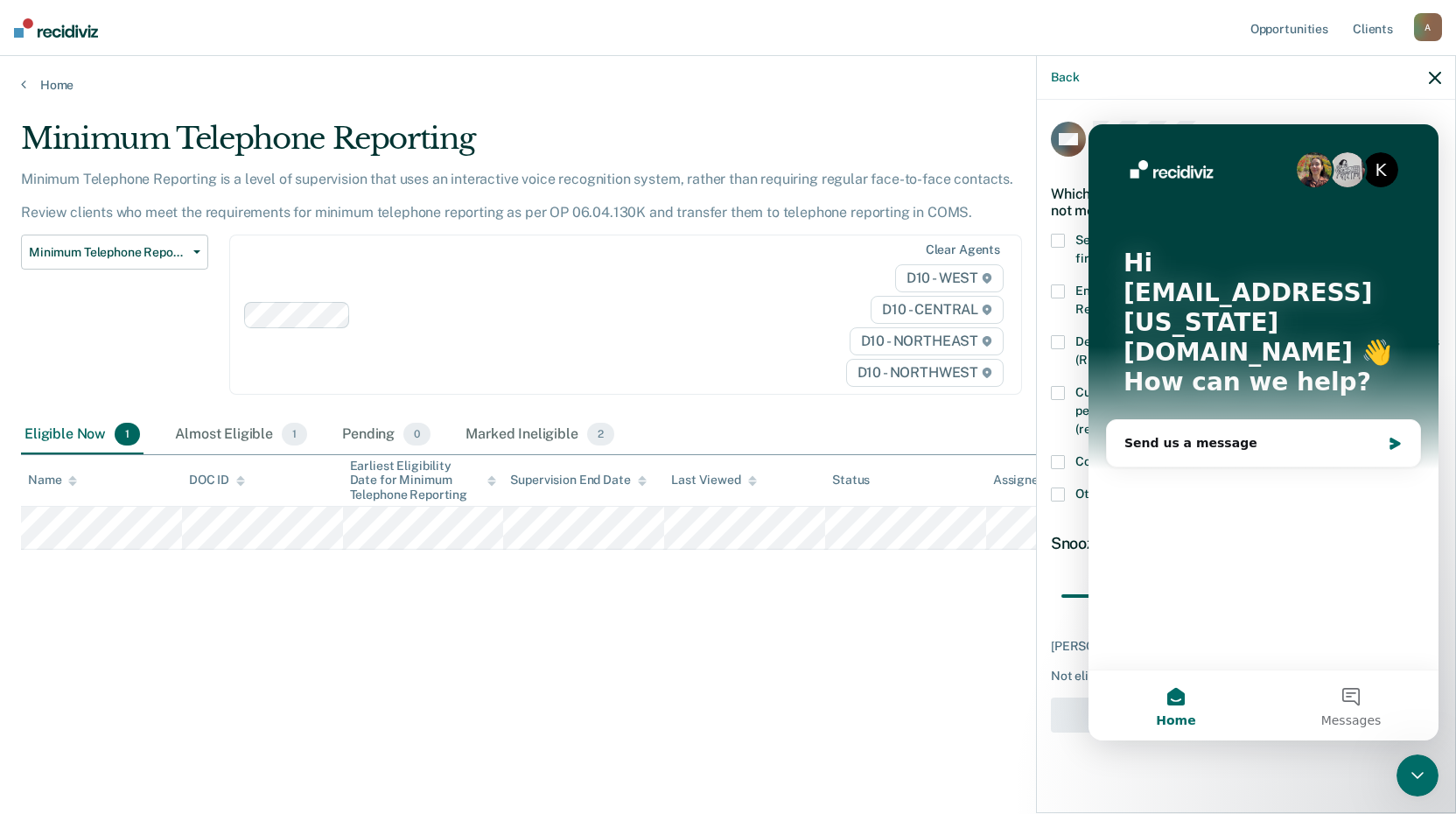
click at [1432, 78] on icon "button" at bounding box center [1435, 77] width 13 height 13
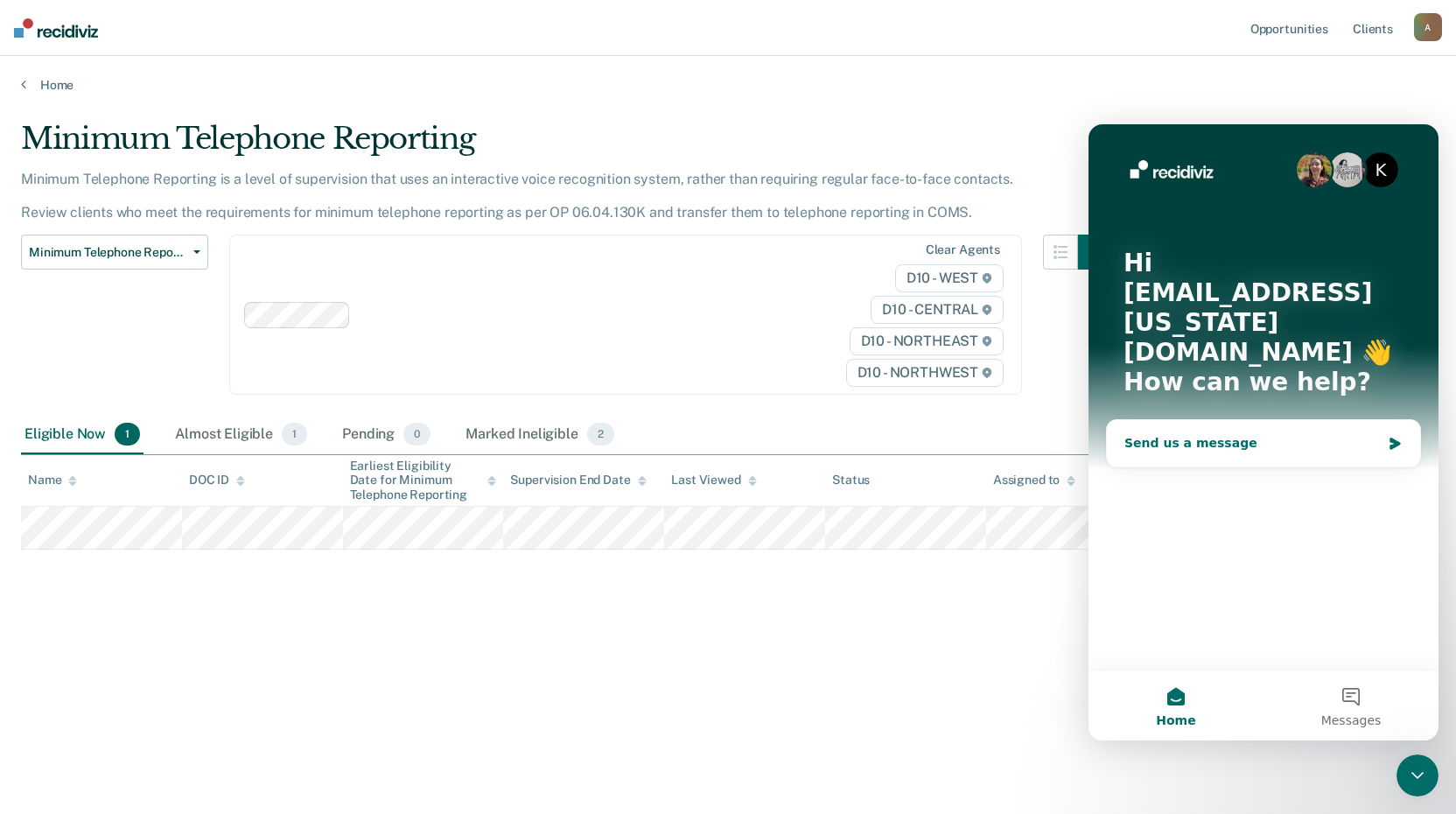
click at [1394, 437] on icon "Intercom messenger" at bounding box center [1395, 444] width 15 height 14
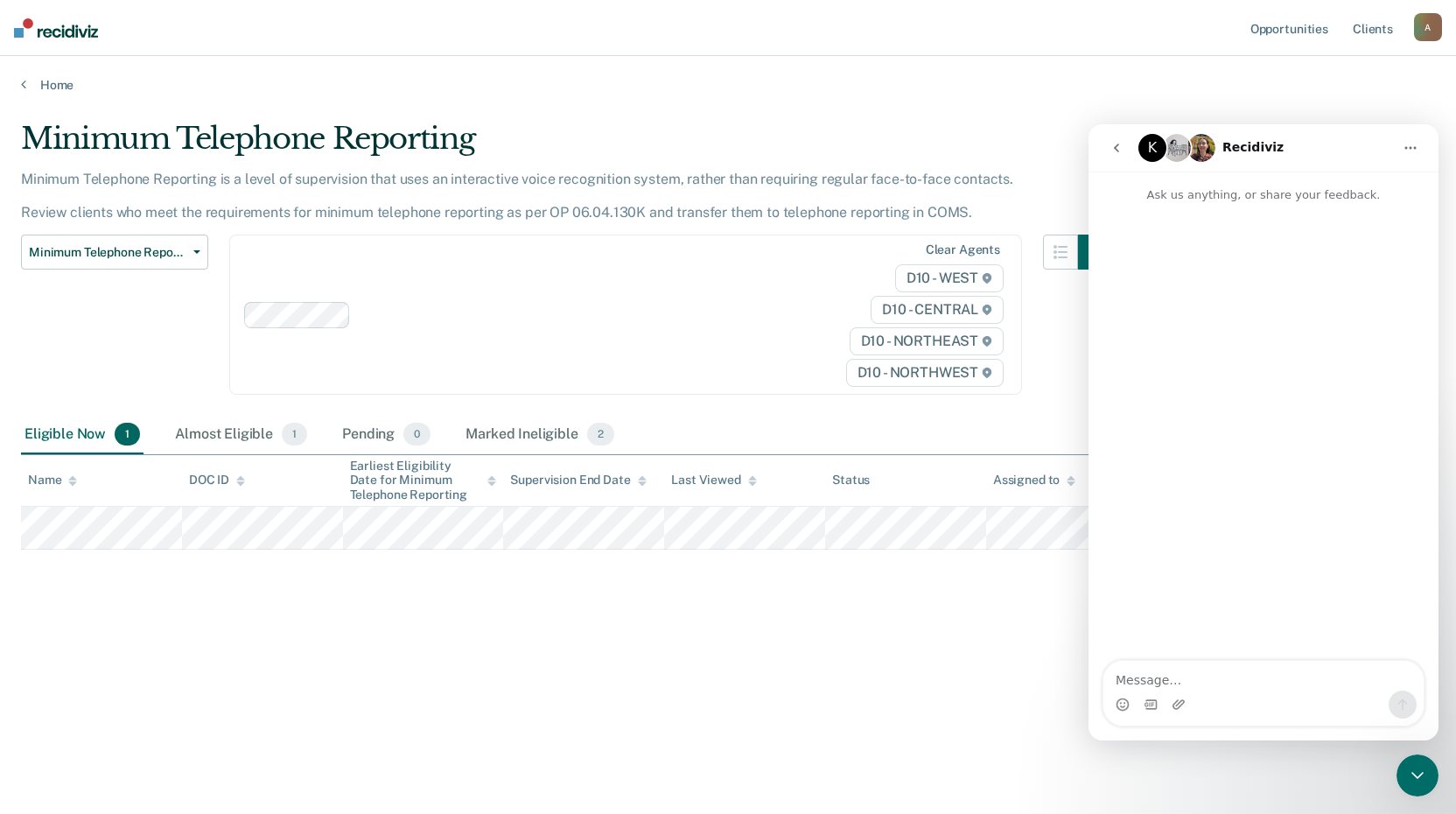
click at [1094, 678] on div "Intercom messenger" at bounding box center [1264, 693] width 350 height 67
click at [1035, 654] on div "Minimum Telephone Reporting Minimum Telephone Reporting is a level of supervisi…" at bounding box center [728, 401] width 1414 height 562
click at [1409, 148] on icon "Home" at bounding box center [1411, 148] width 14 height 14
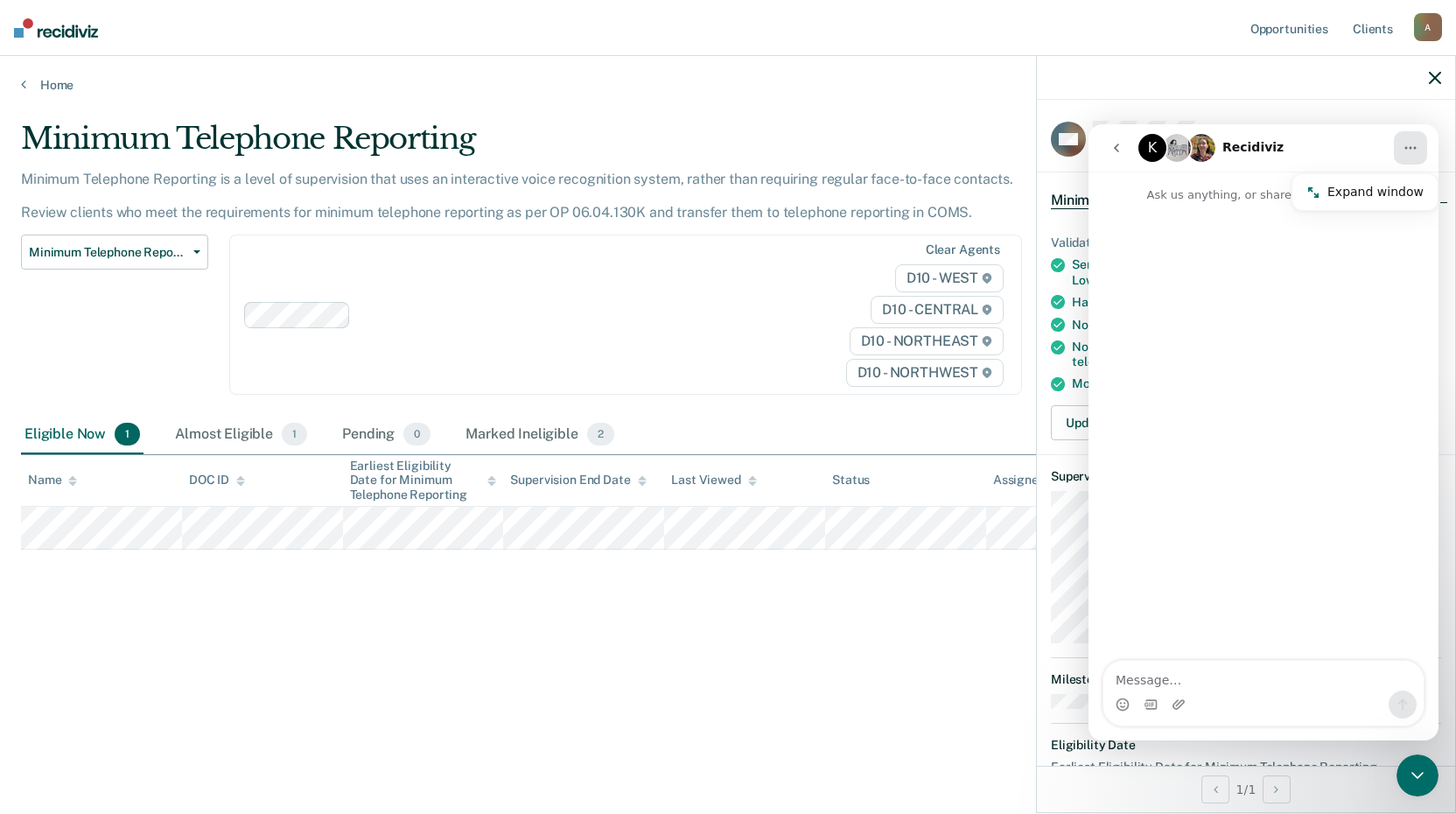
click at [1105, 151] on button "go back" at bounding box center [1117, 148] width 33 height 33
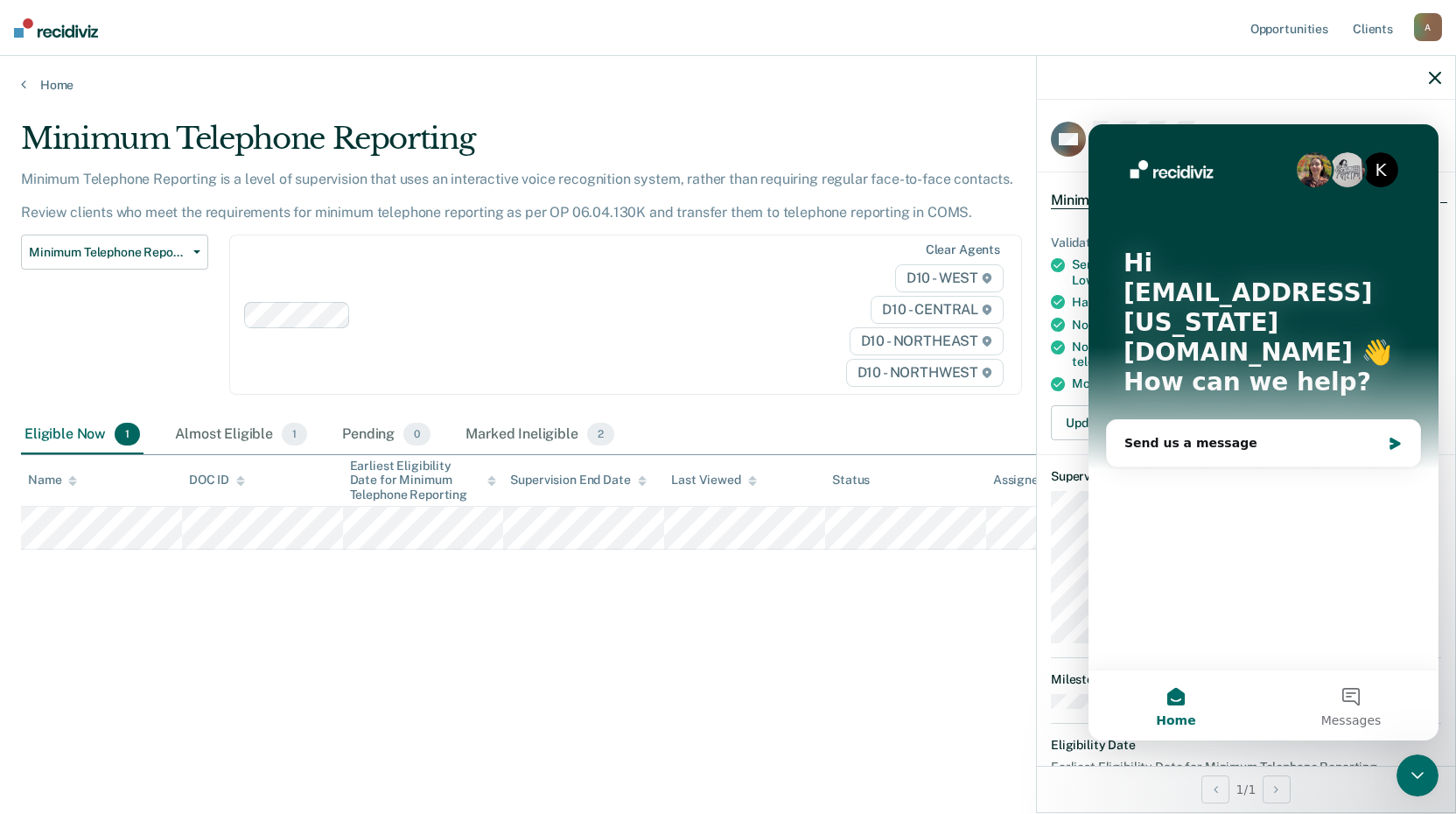
click at [1173, 699] on button "Home" at bounding box center [1176, 705] width 175 height 70
click at [1171, 706] on button "Home" at bounding box center [1176, 705] width 175 height 70
click at [1176, 720] on span "Home" at bounding box center [1176, 720] width 40 height 13
click at [1433, 82] on icon "button" at bounding box center [1435, 77] width 13 height 13
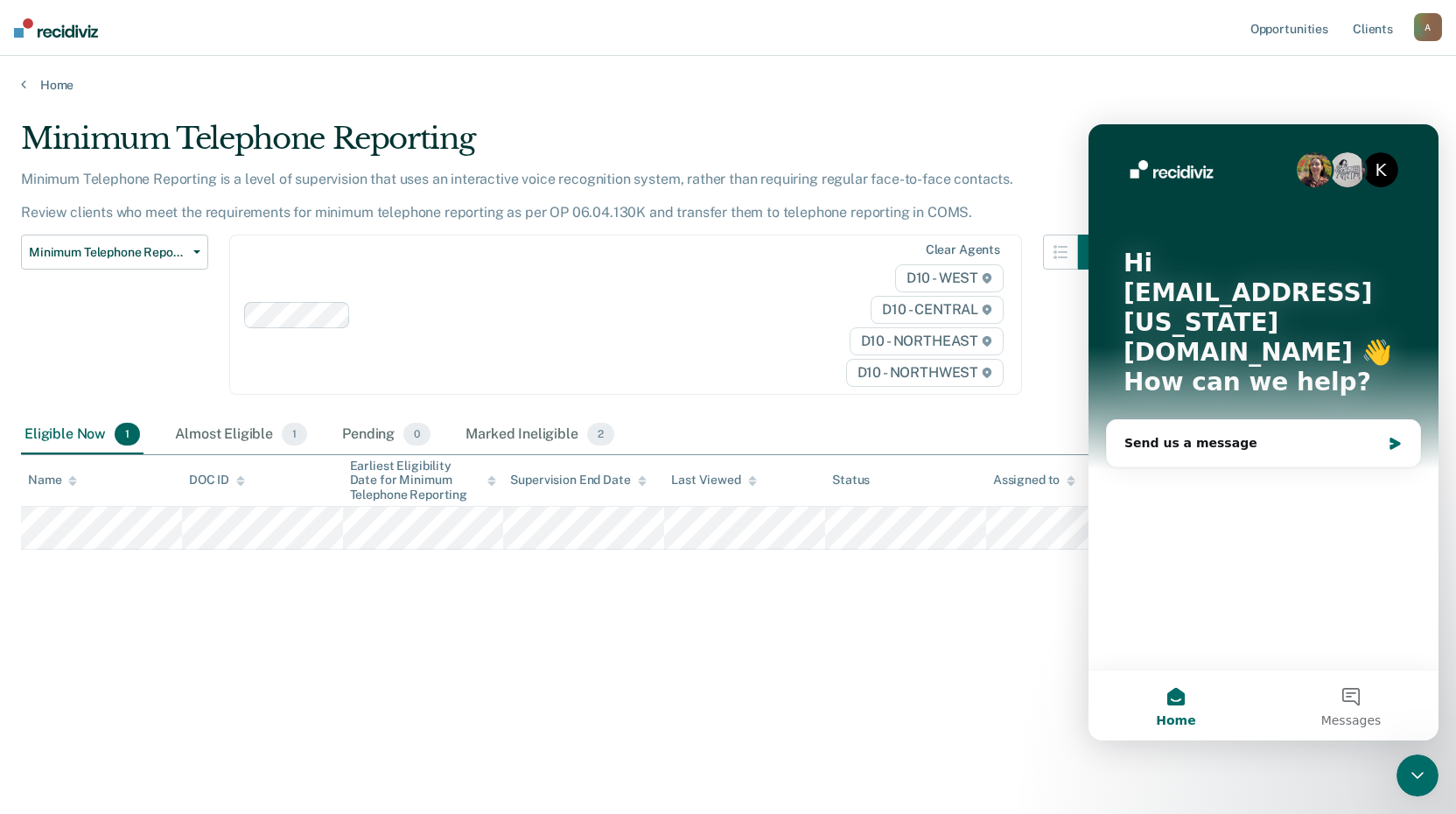
drag, startPoint x: 853, startPoint y: 650, endPoint x: 843, endPoint y: 644, distance: 11.7
click at [850, 650] on div "Minimum Telephone Reporting Minimum Telephone Reporting is a level of supervisi…" at bounding box center [728, 401] width 1414 height 562
